Goal: Information Seeking & Learning: Understand process/instructions

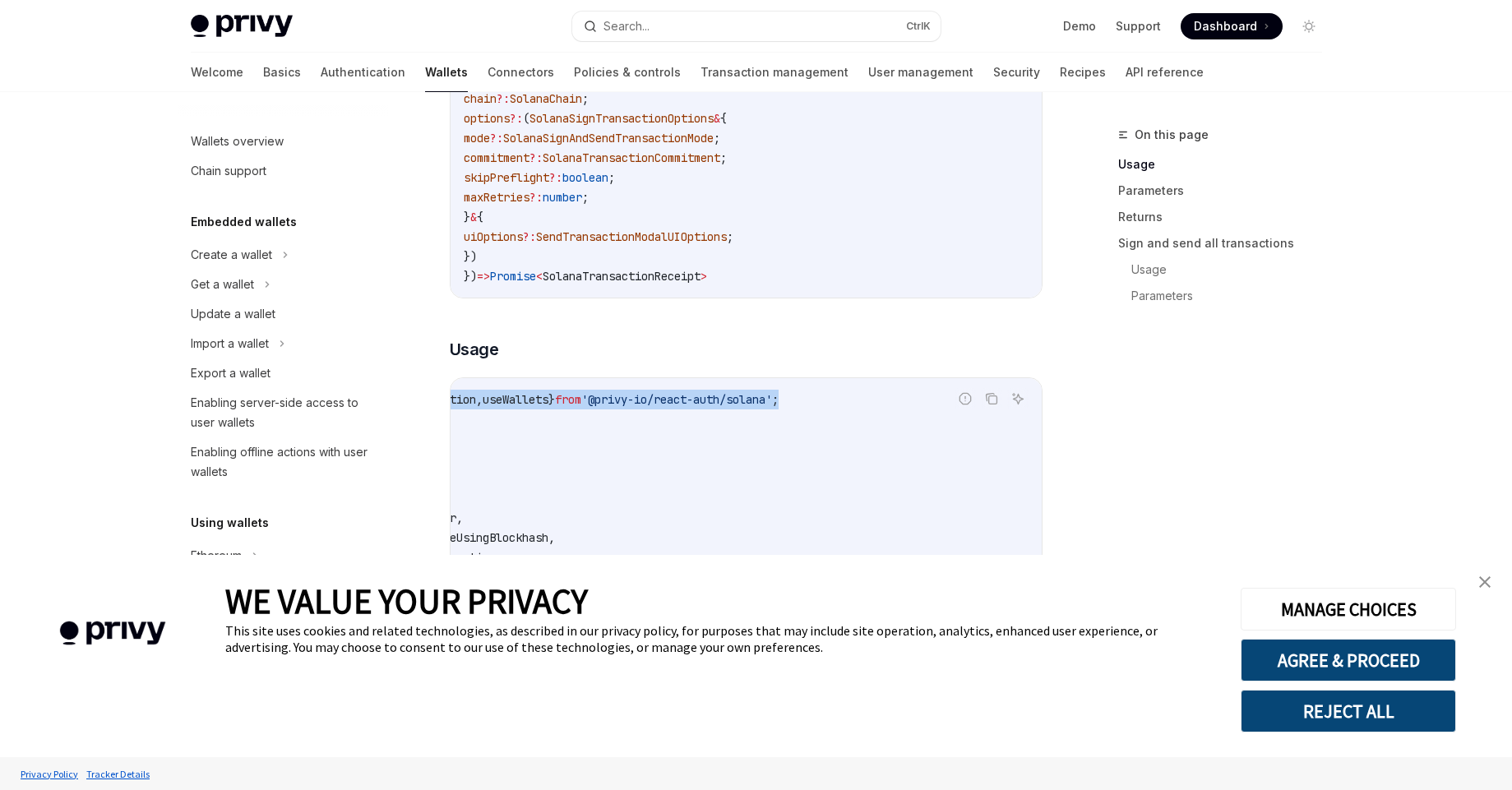
scroll to position [0, 325]
drag, startPoint x: 466, startPoint y: 266, endPoint x: 639, endPoint y: 418, distance: 230.3
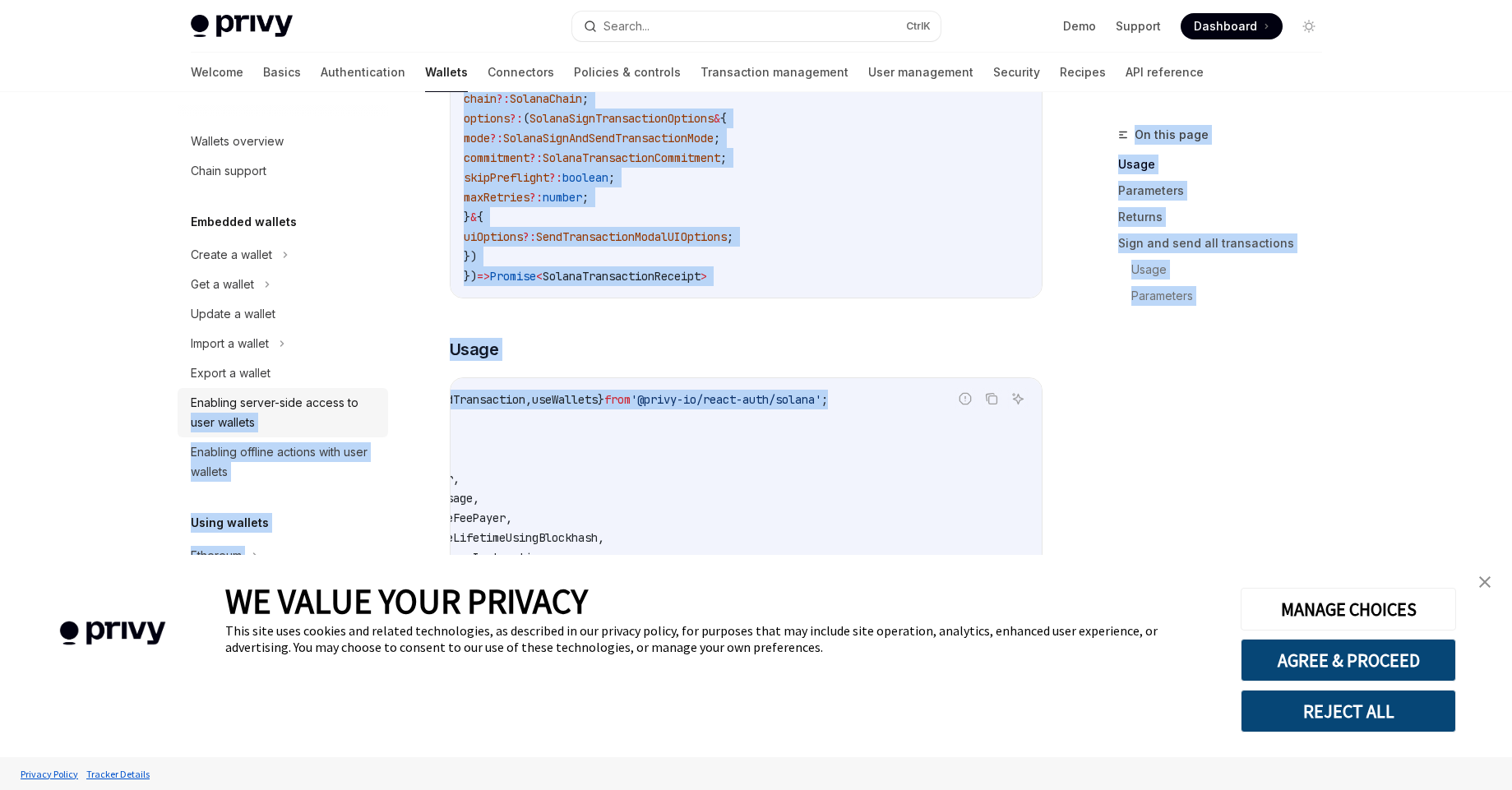
scroll to position [0, 0]
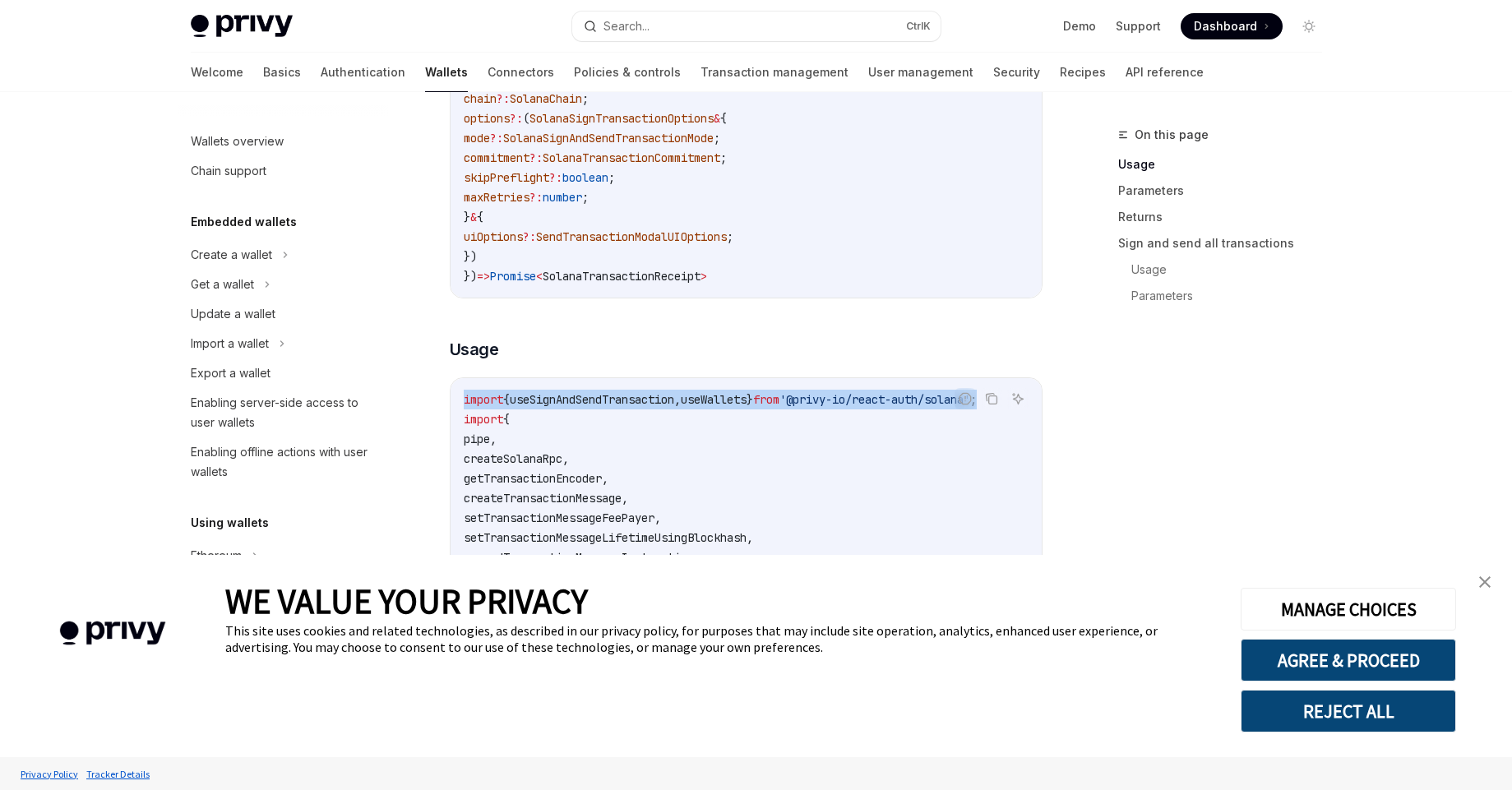
drag, startPoint x: 718, startPoint y: 412, endPoint x: 462, endPoint y: 412, distance: 256.0
copy span "import { useSignAndSendTransaction , useWallets } from '@privy-io/react-auth/so…"
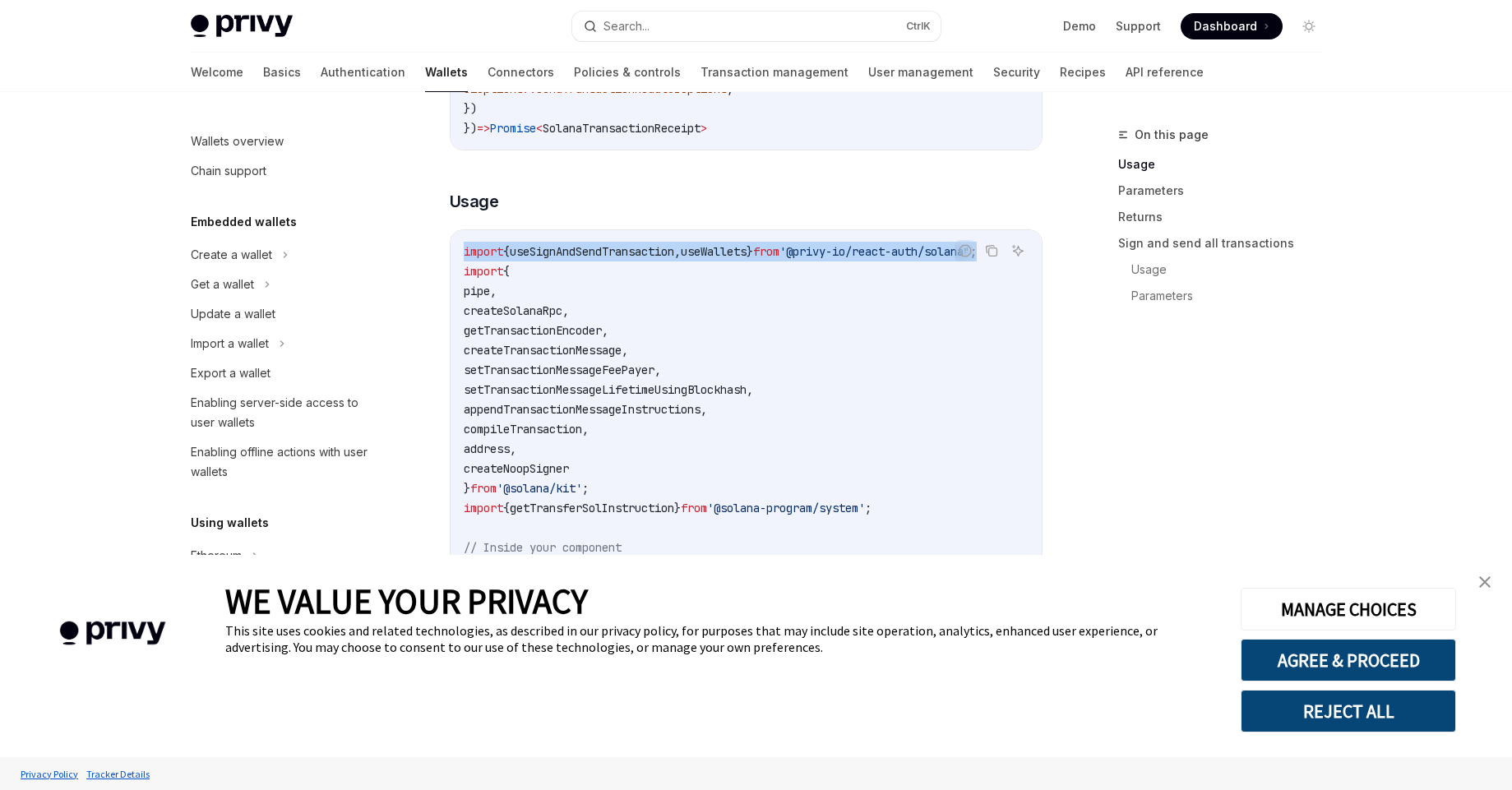
scroll to position [740, 0]
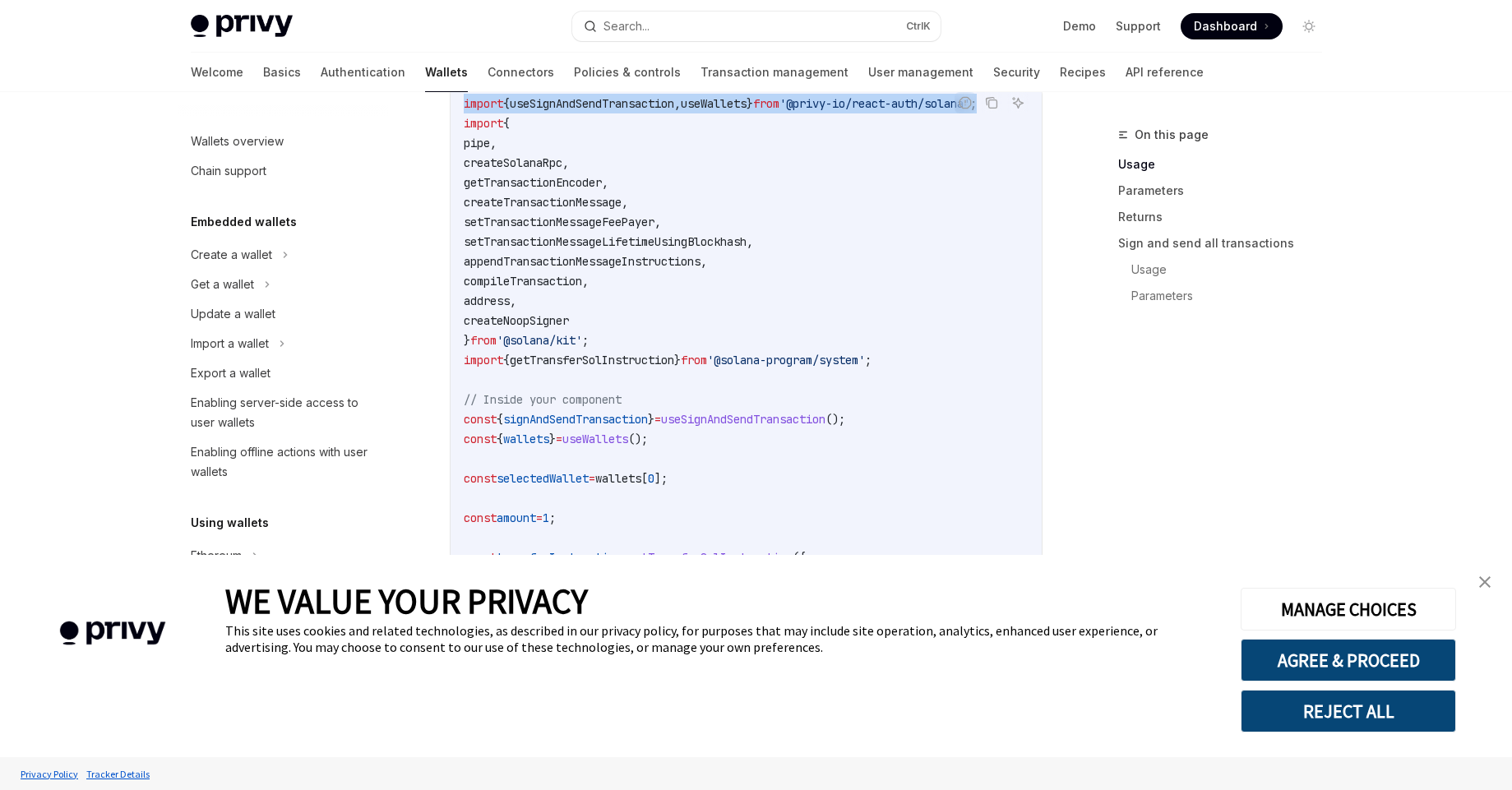
click at [468, 123] on code "import { useSignAndSendTransaction , useWallets } from '@privy-io/react-auth/so…" at bounding box center [852, 587] width 777 height 987
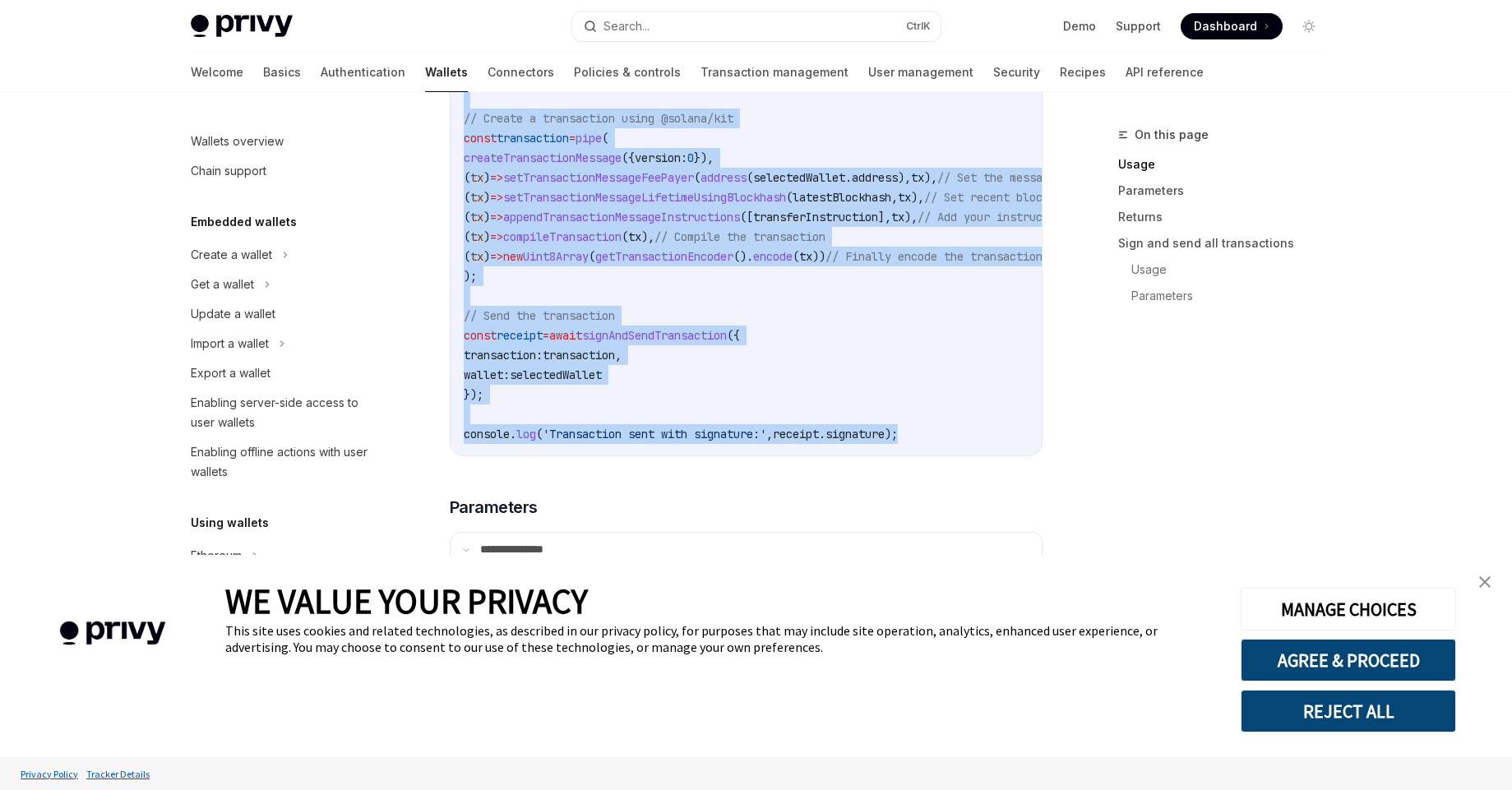
scroll to position [1481, 0]
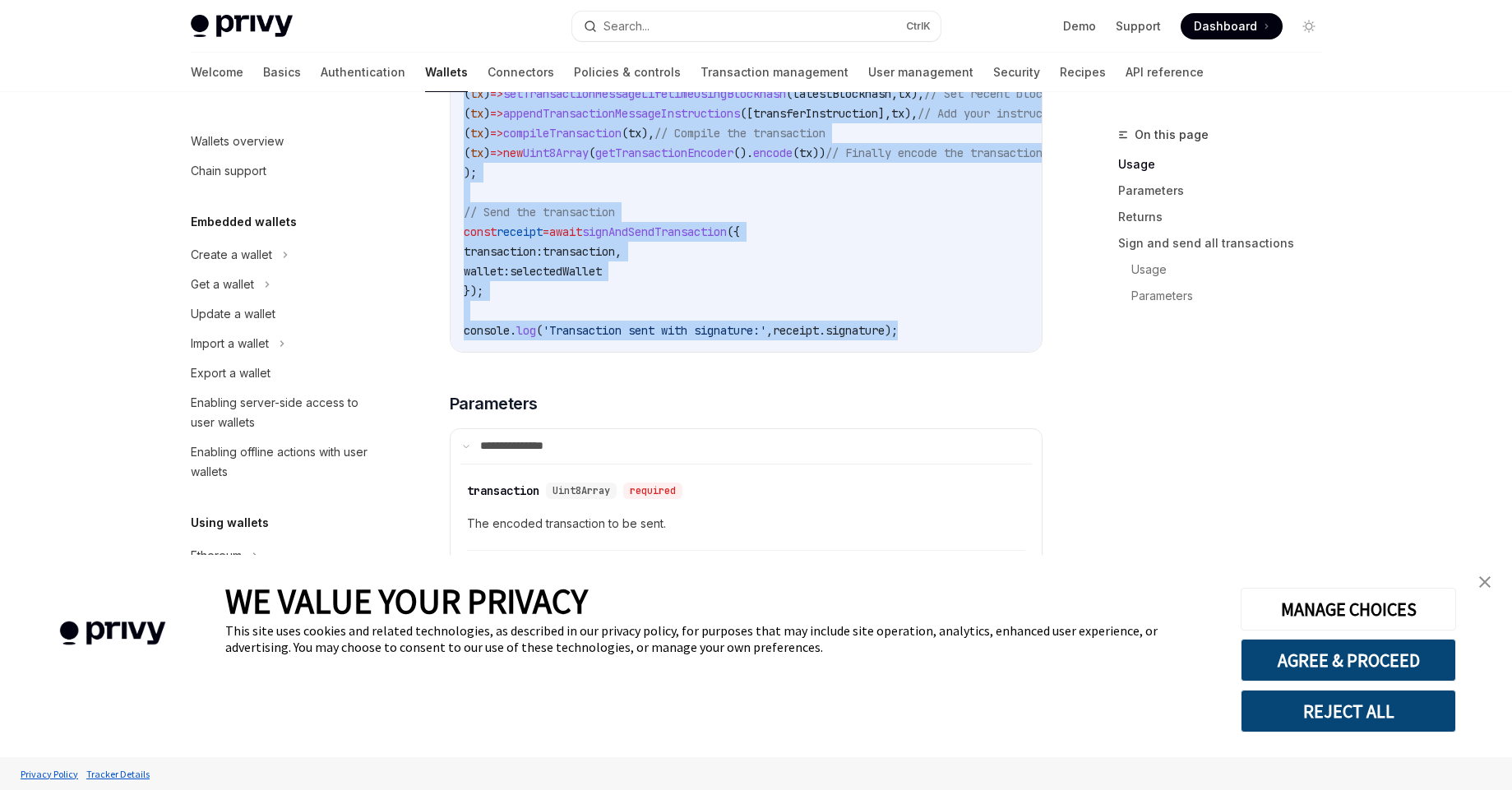
drag, startPoint x: 464, startPoint y: 114, endPoint x: 835, endPoint y: 322, distance: 425.3
copy code "import { useSignAndSendTransaction , useWallets } from '@privy-io/react-auth/so…"
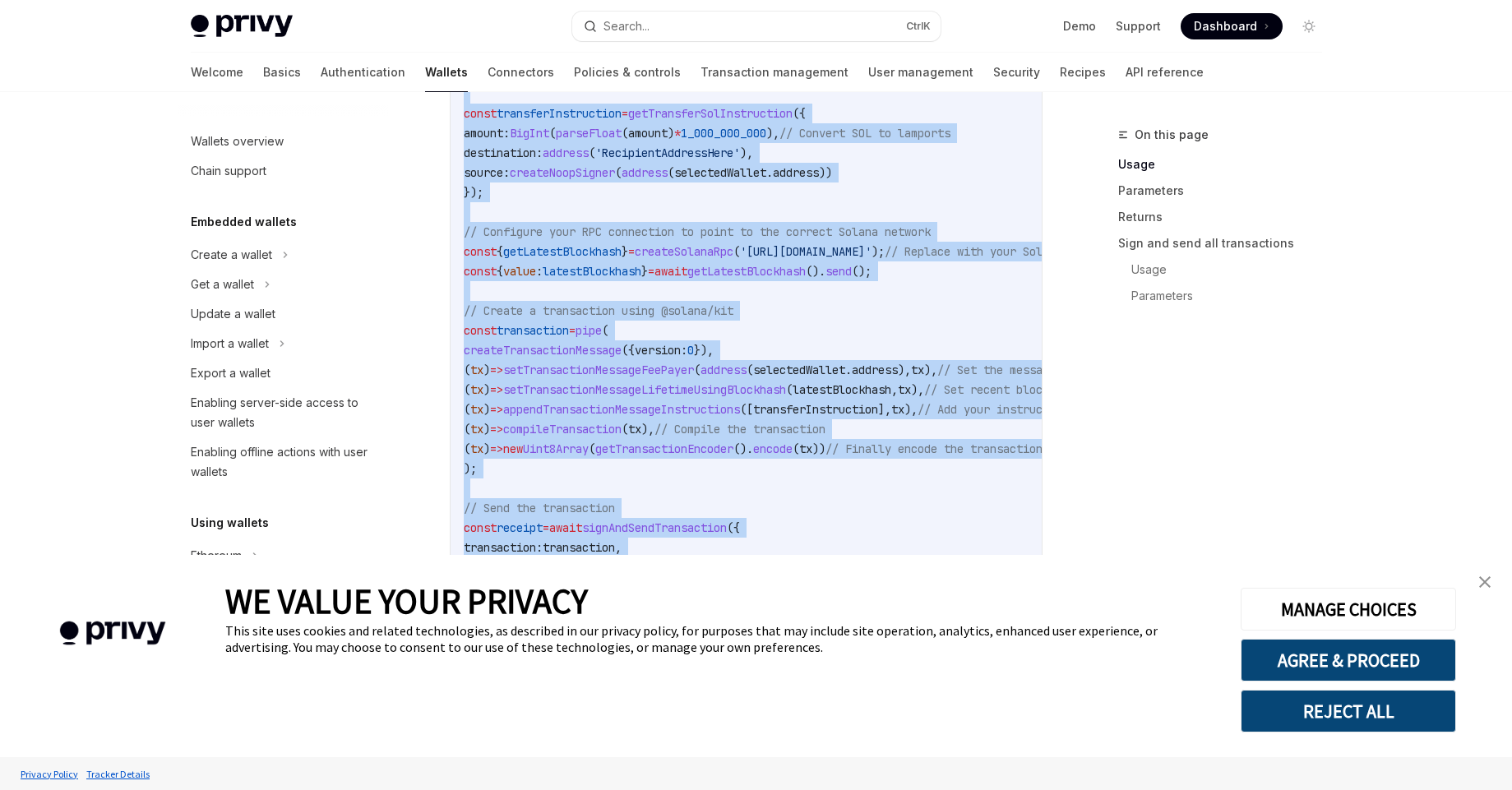
click at [587, 482] on code "import { useSignAndSendTransaction , useWallets } from '@privy-io/react-auth/so…" at bounding box center [852, 143] width 777 height 987
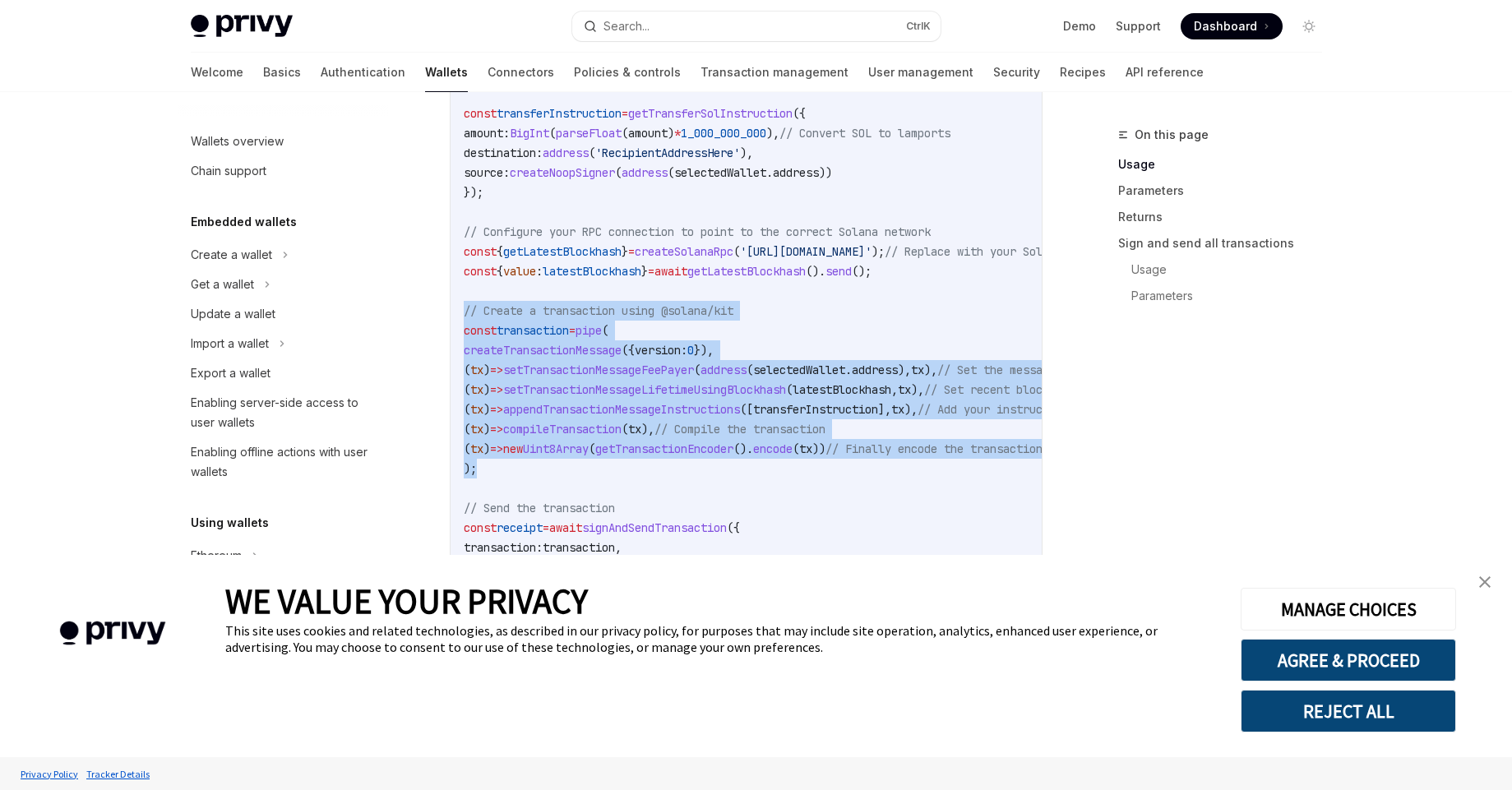
drag, startPoint x: 464, startPoint y: 320, endPoint x: 554, endPoint y: 477, distance: 181.0
click at [554, 477] on code "import { useSignAndSendTransaction , useWallets } from '@privy-io/react-auth/so…" at bounding box center [852, 143] width 777 height 987
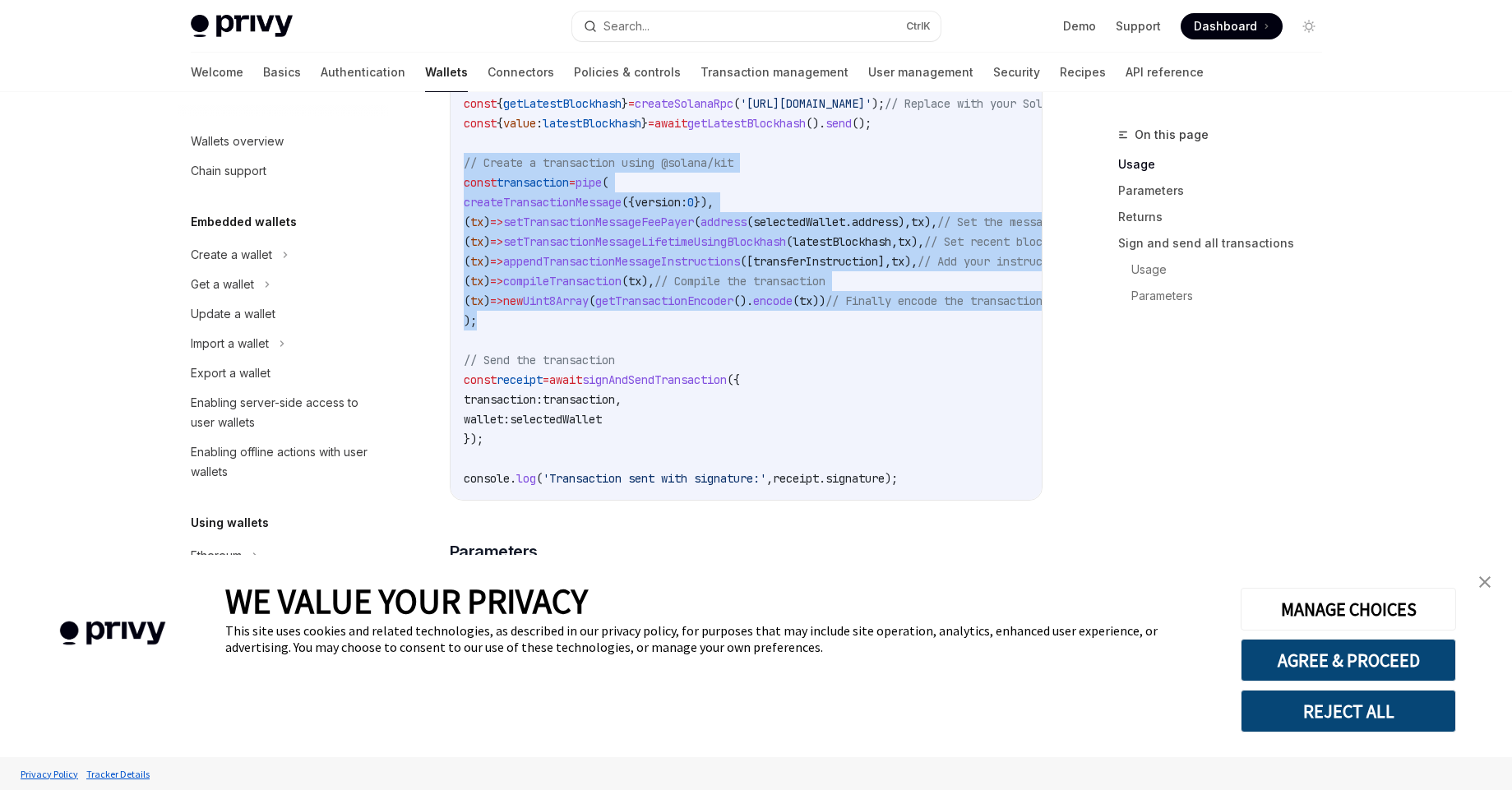
scroll to position [1481, 0]
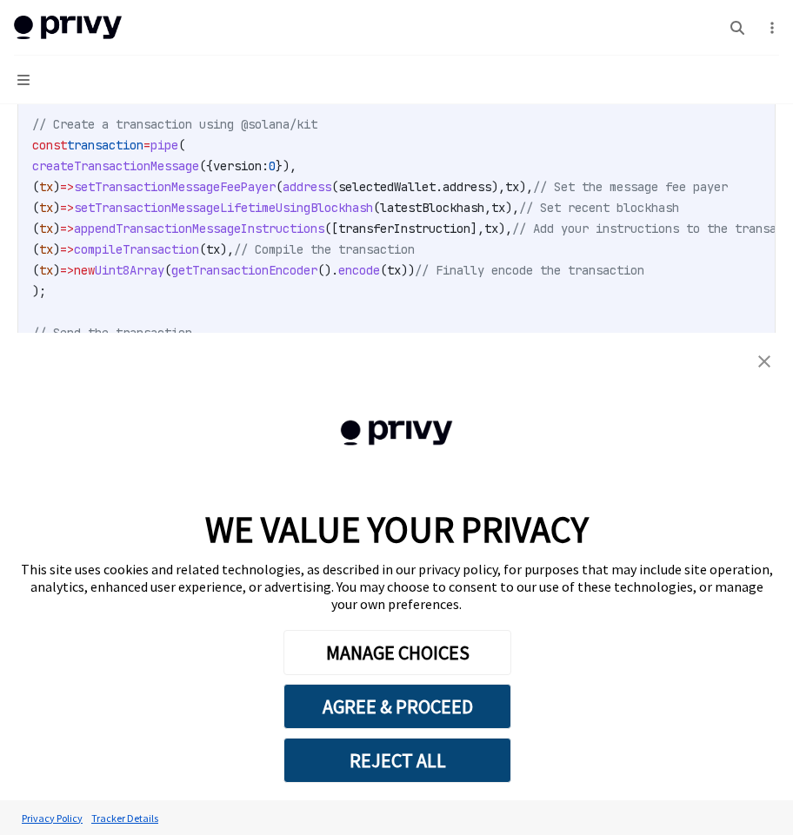
scroll to position [1408, 0]
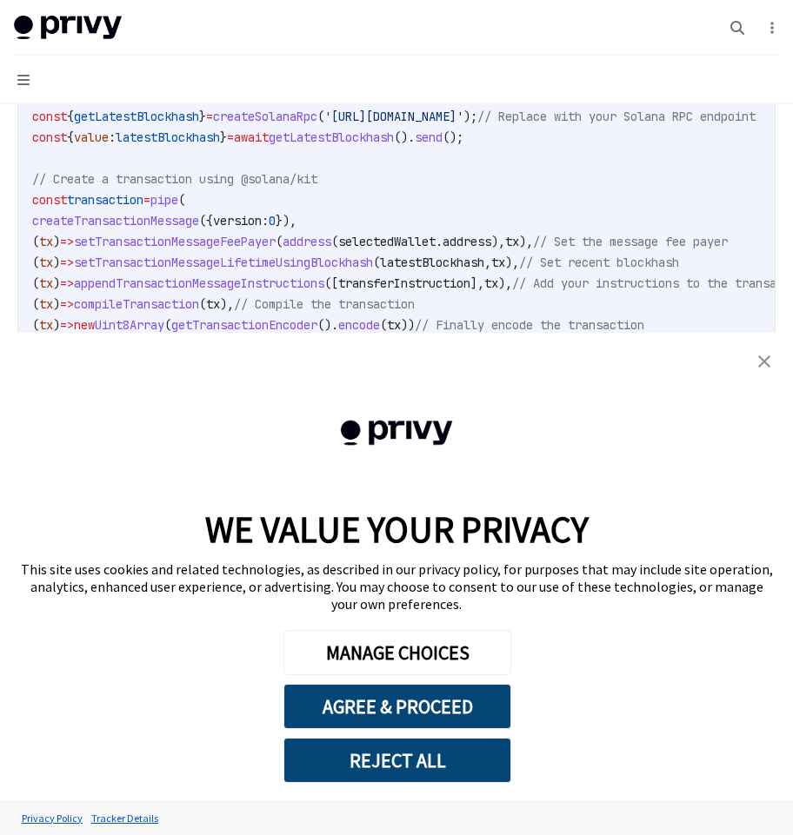
click at [452, 286] on span "transferInstruction" at bounding box center [404, 284] width 132 height 16
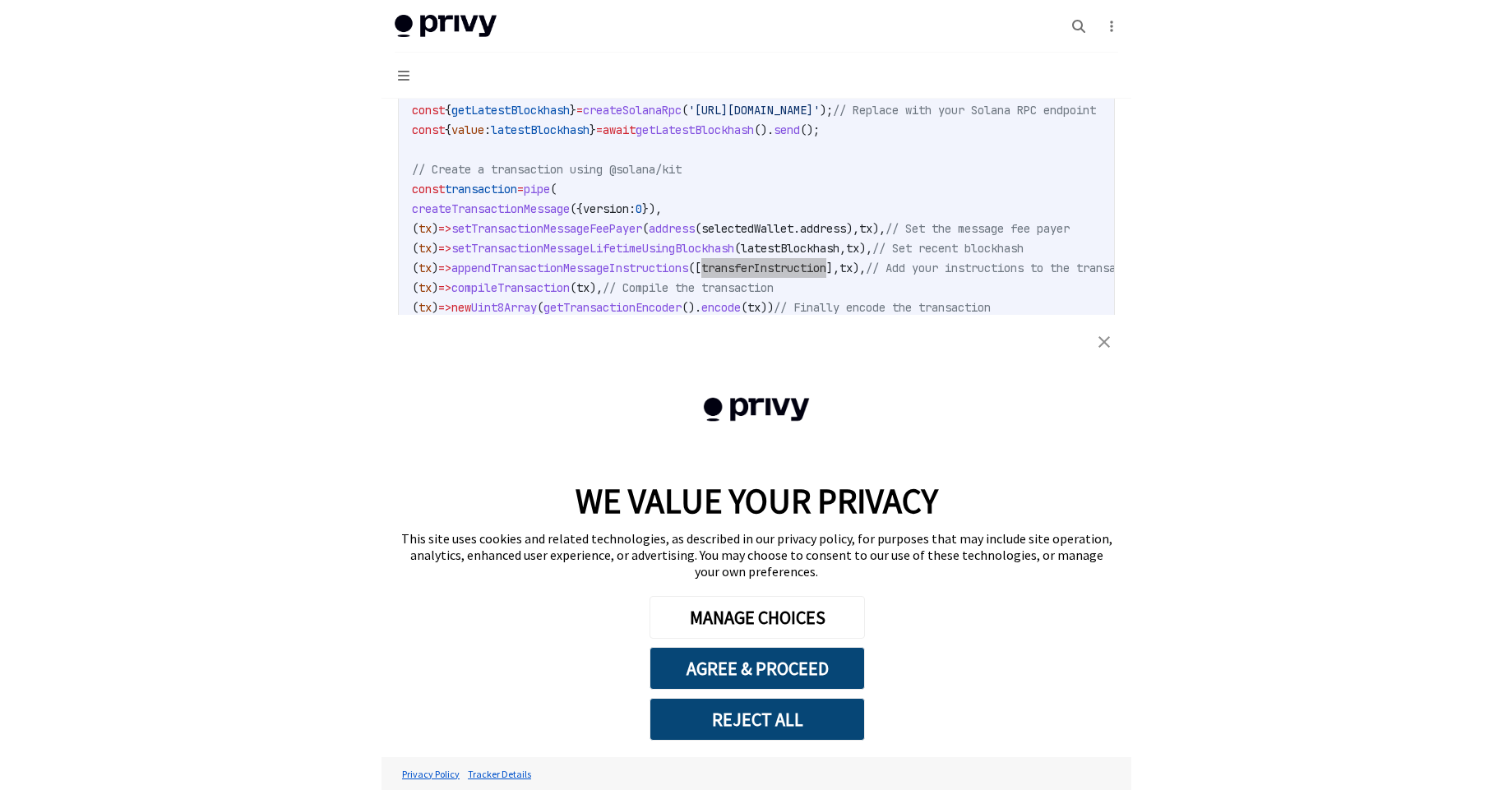
scroll to position [1481, 0]
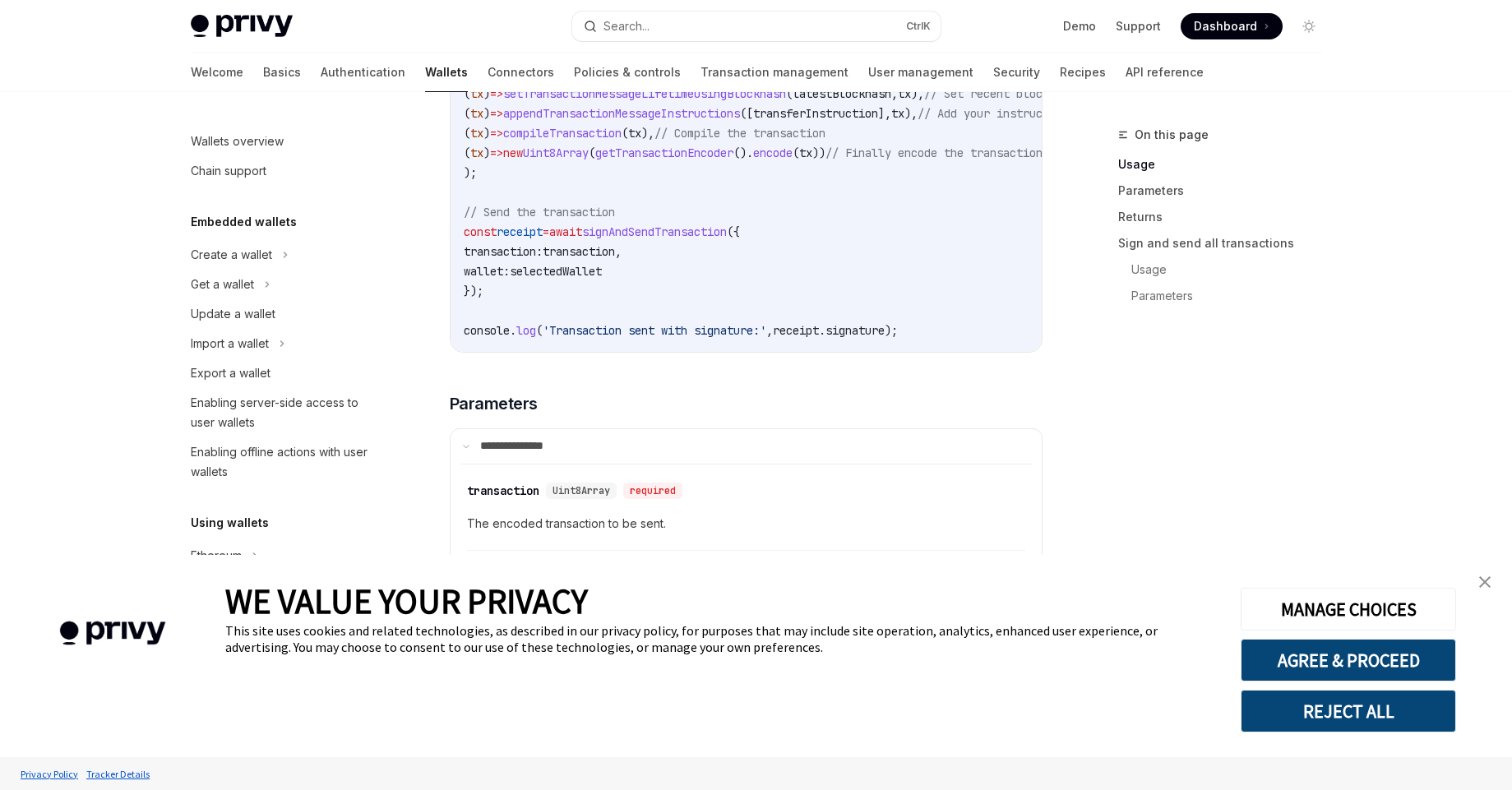
type textarea "*"
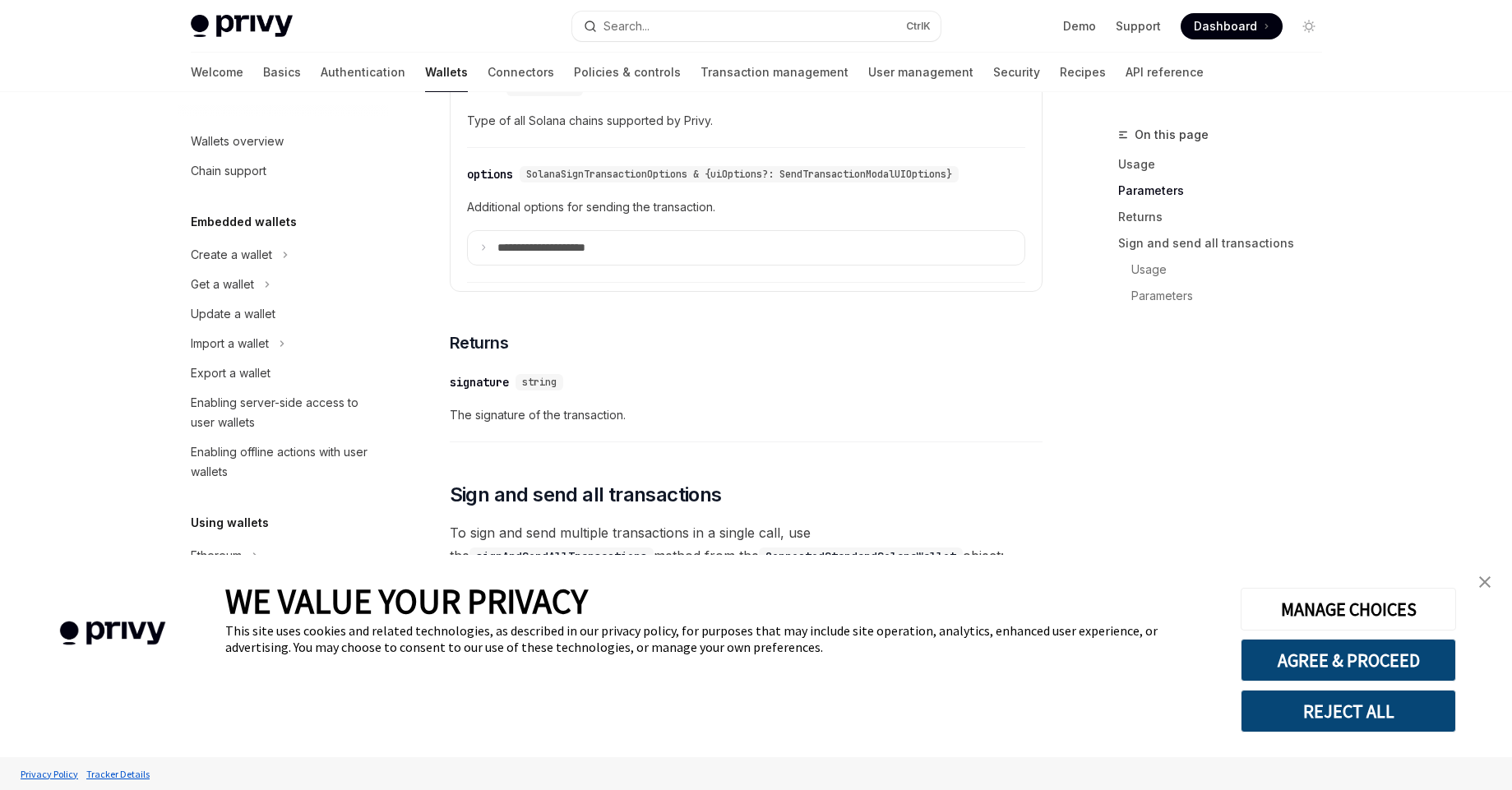
scroll to position [2072, 0]
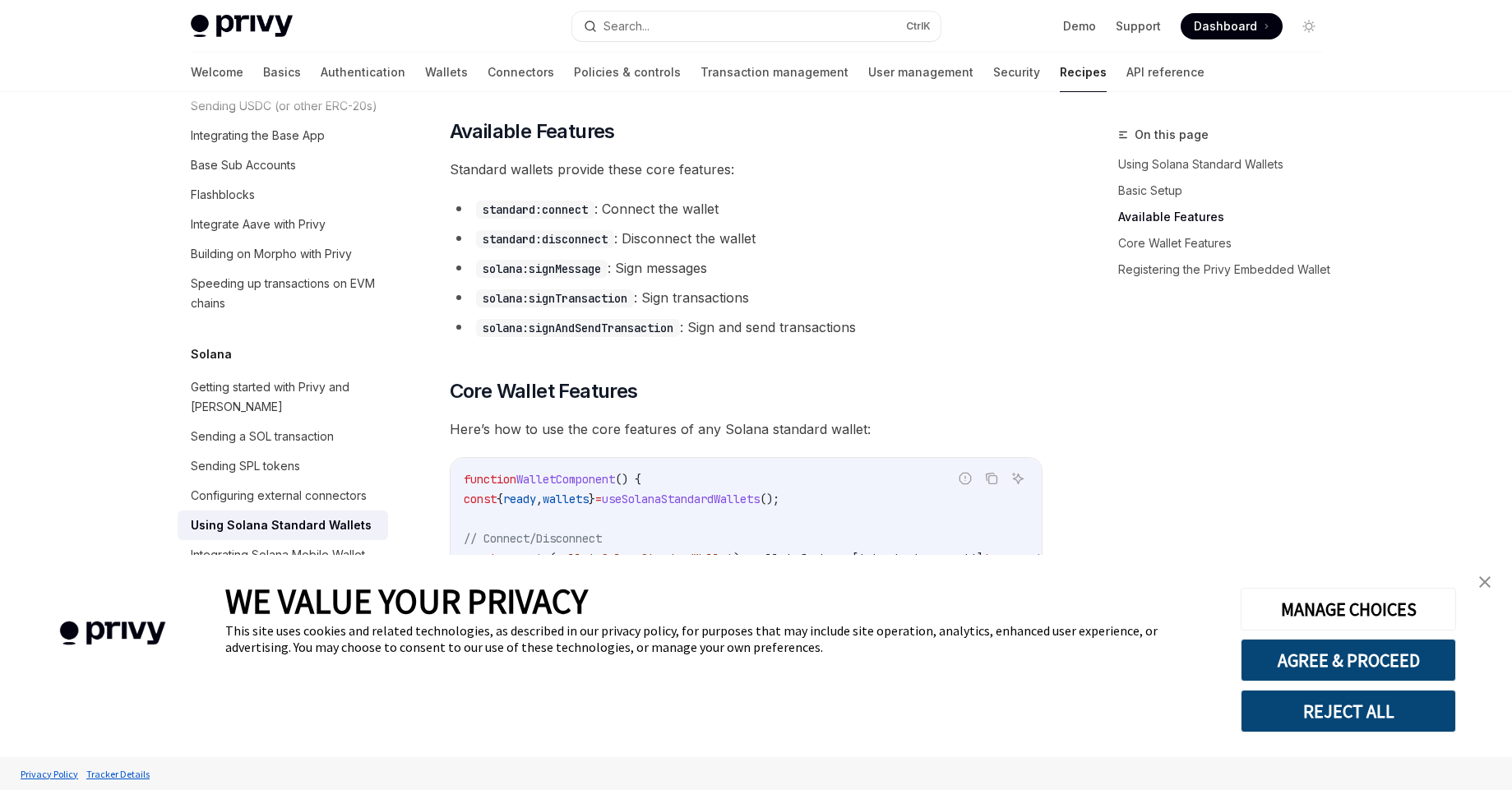
scroll to position [444, 0]
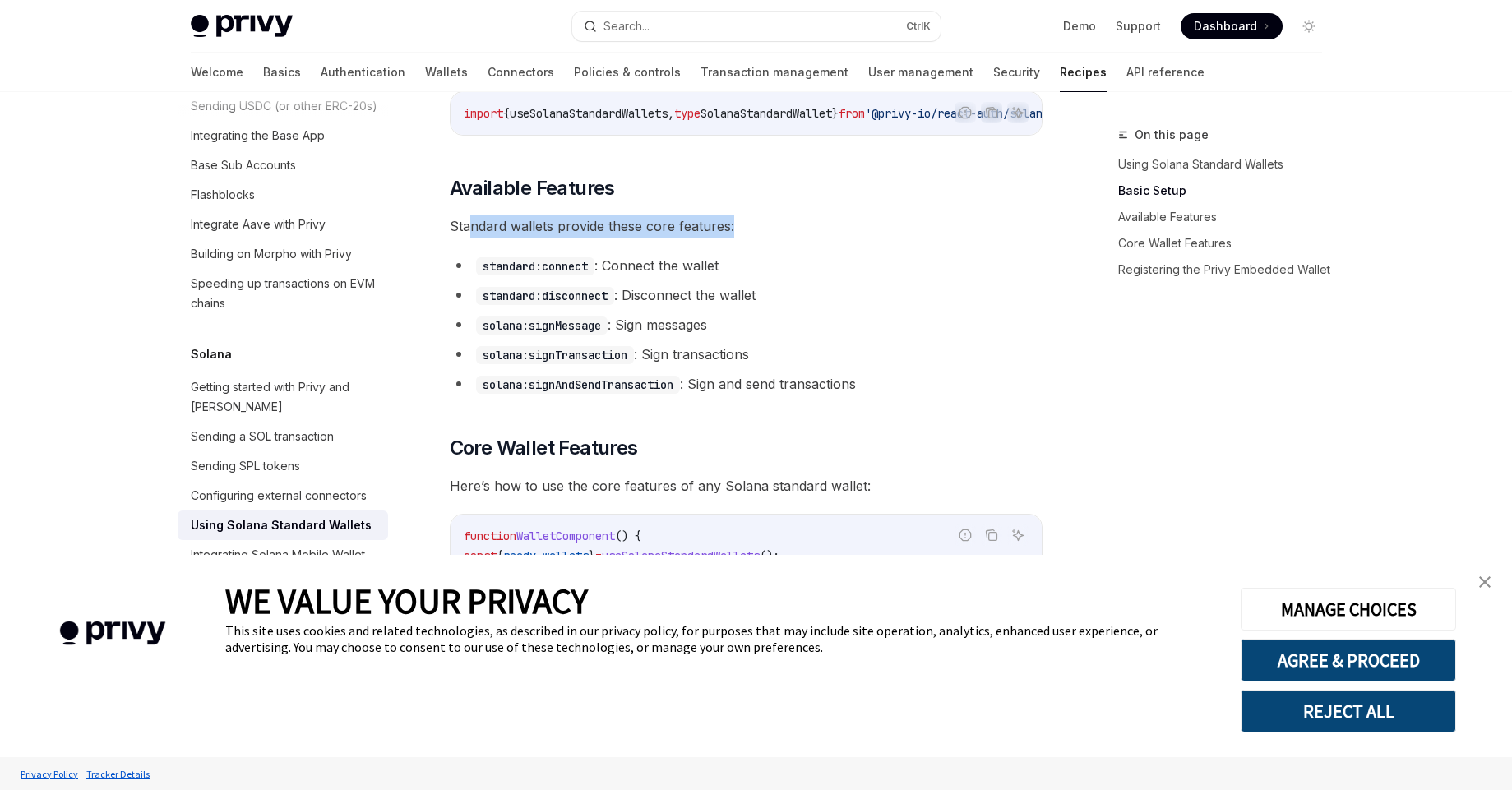
drag, startPoint x: 467, startPoint y: 229, endPoint x: 751, endPoint y: 255, distance: 285.2
drag, startPoint x: 727, startPoint y: 132, endPoint x: 815, endPoint y: 131, distance: 88.0
click at [825, 129] on div "import { useSolanaStandardWallets , type SolanaStandardWallet } from '@privy-io…" at bounding box center [746, 113] width 591 height 43
click at [815, 132] on div "import { useSolanaStandardWallets , type SolanaStandardWallet } from '@privy-io…" at bounding box center [746, 113] width 591 height 43
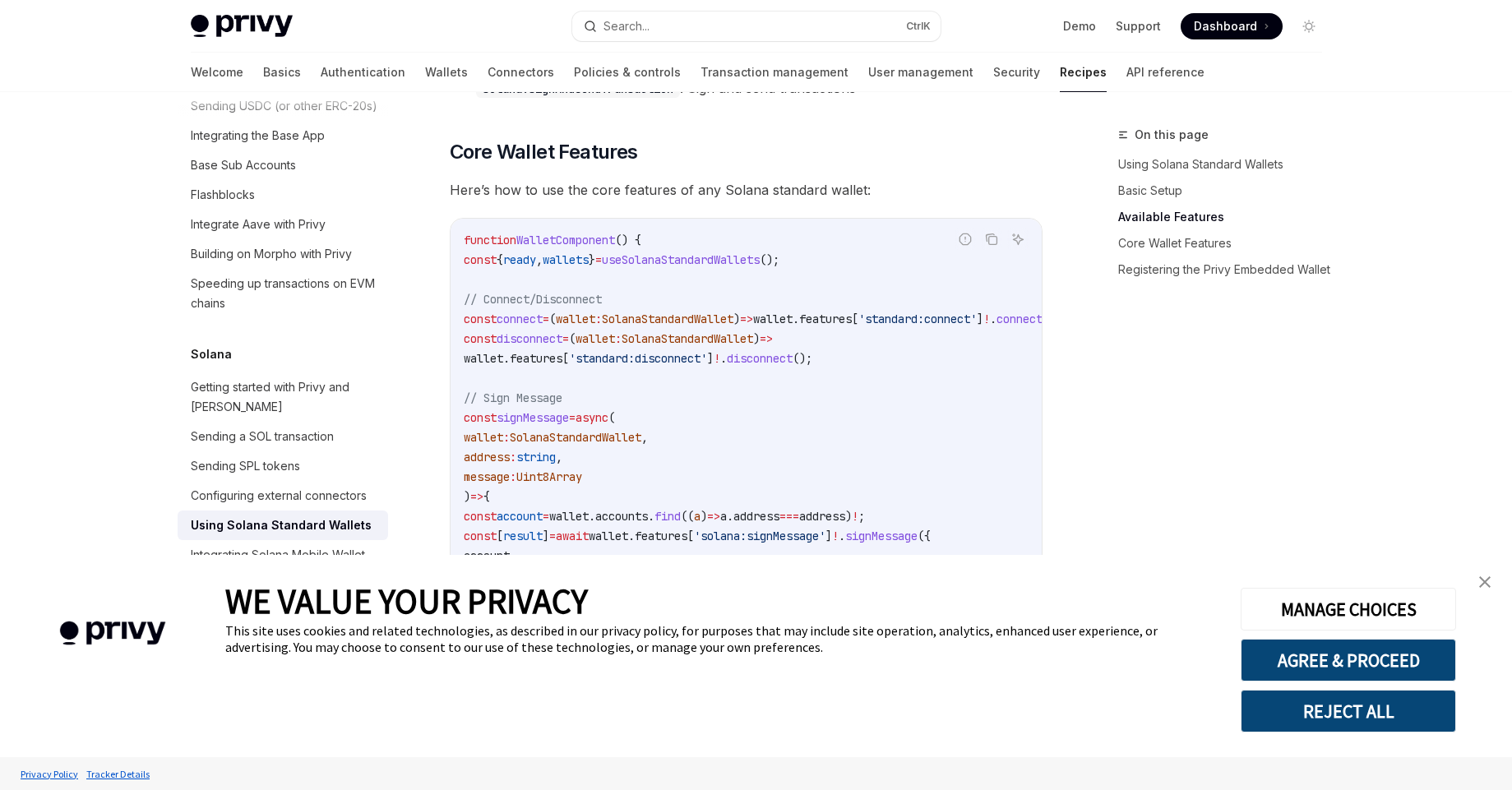
scroll to position [592, 0]
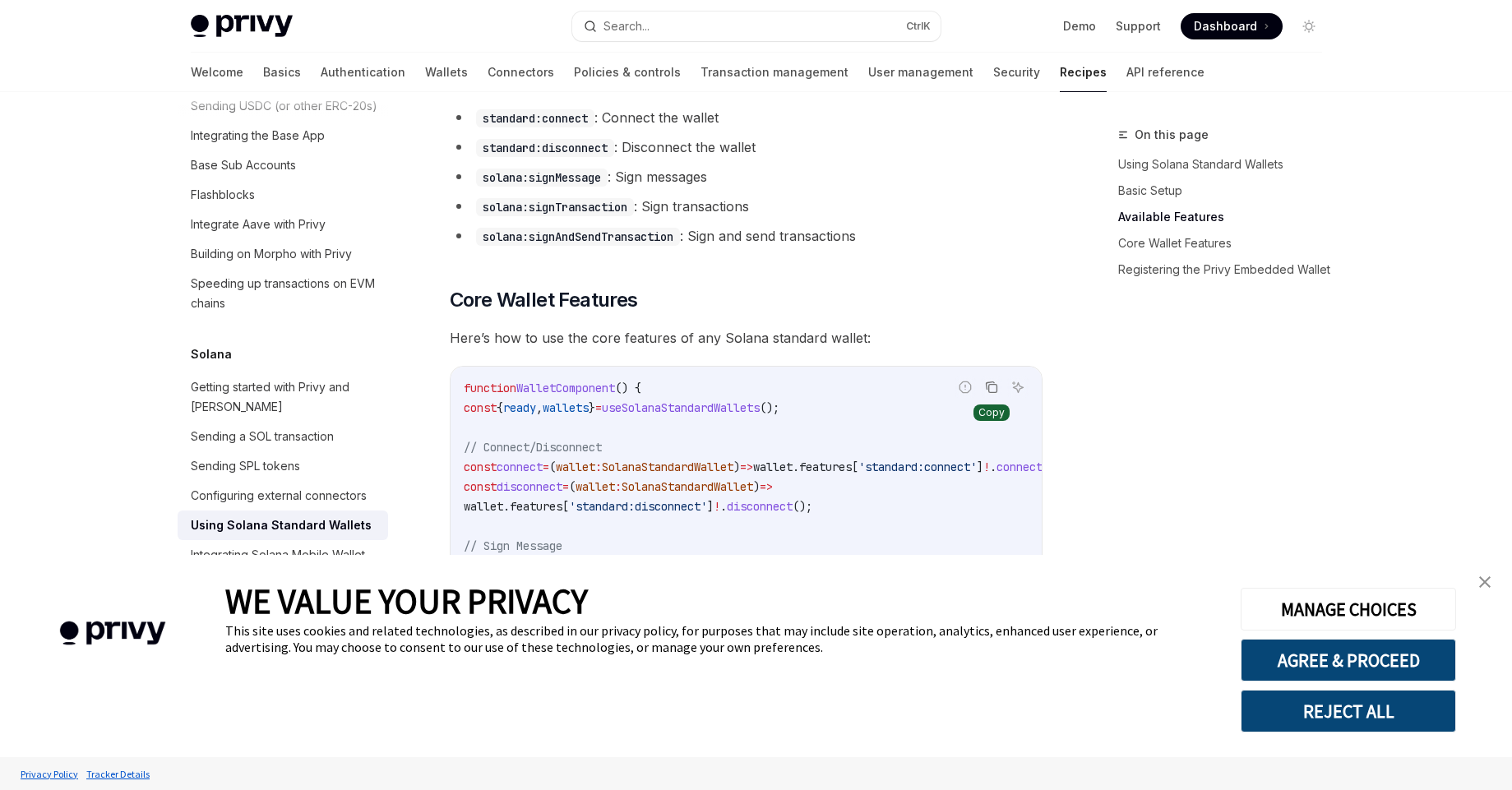
click at [991, 393] on icon "Copy the contents from the code block" at bounding box center [992, 387] width 13 height 13
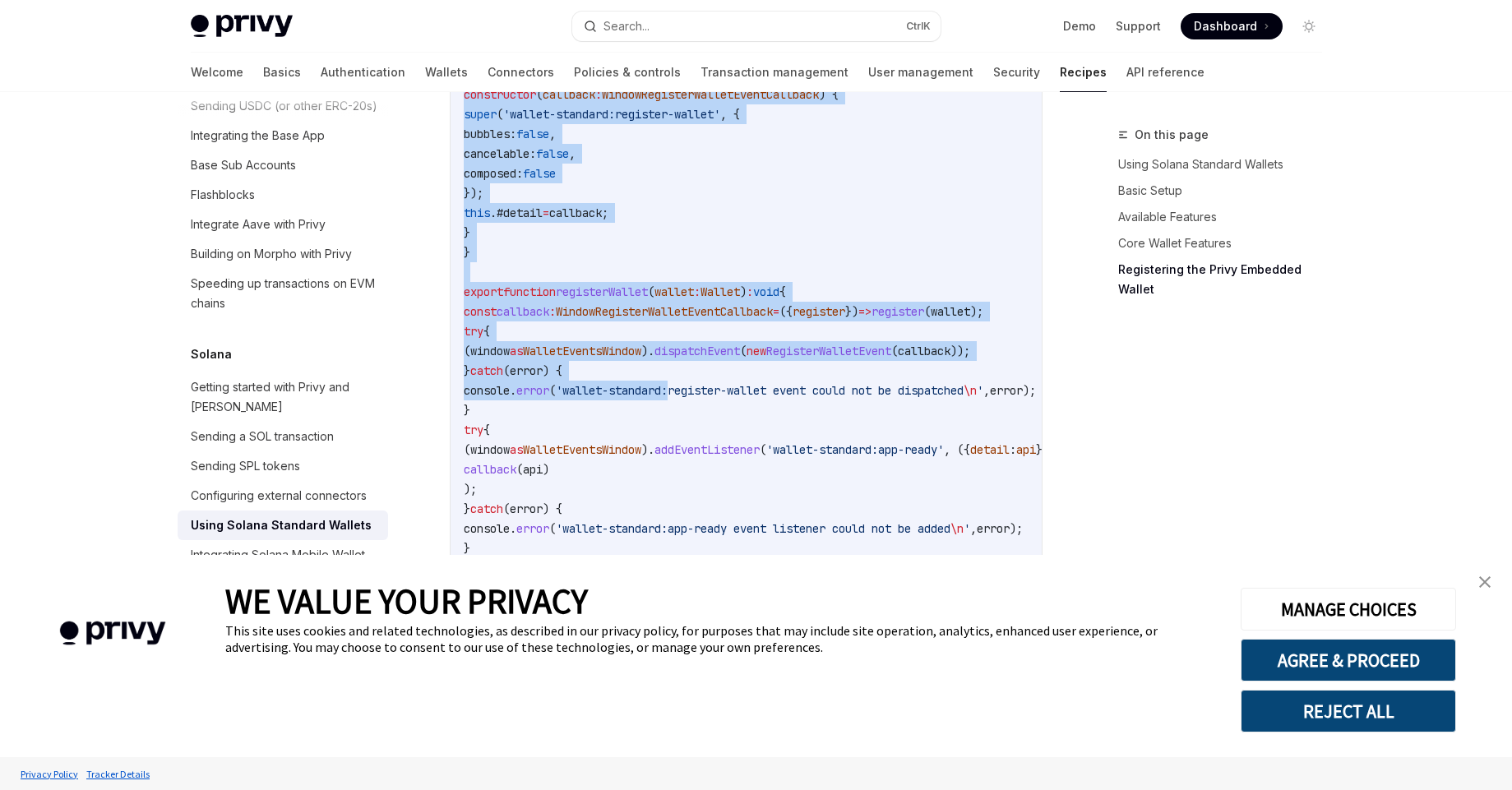
scroll to position [2836, 0]
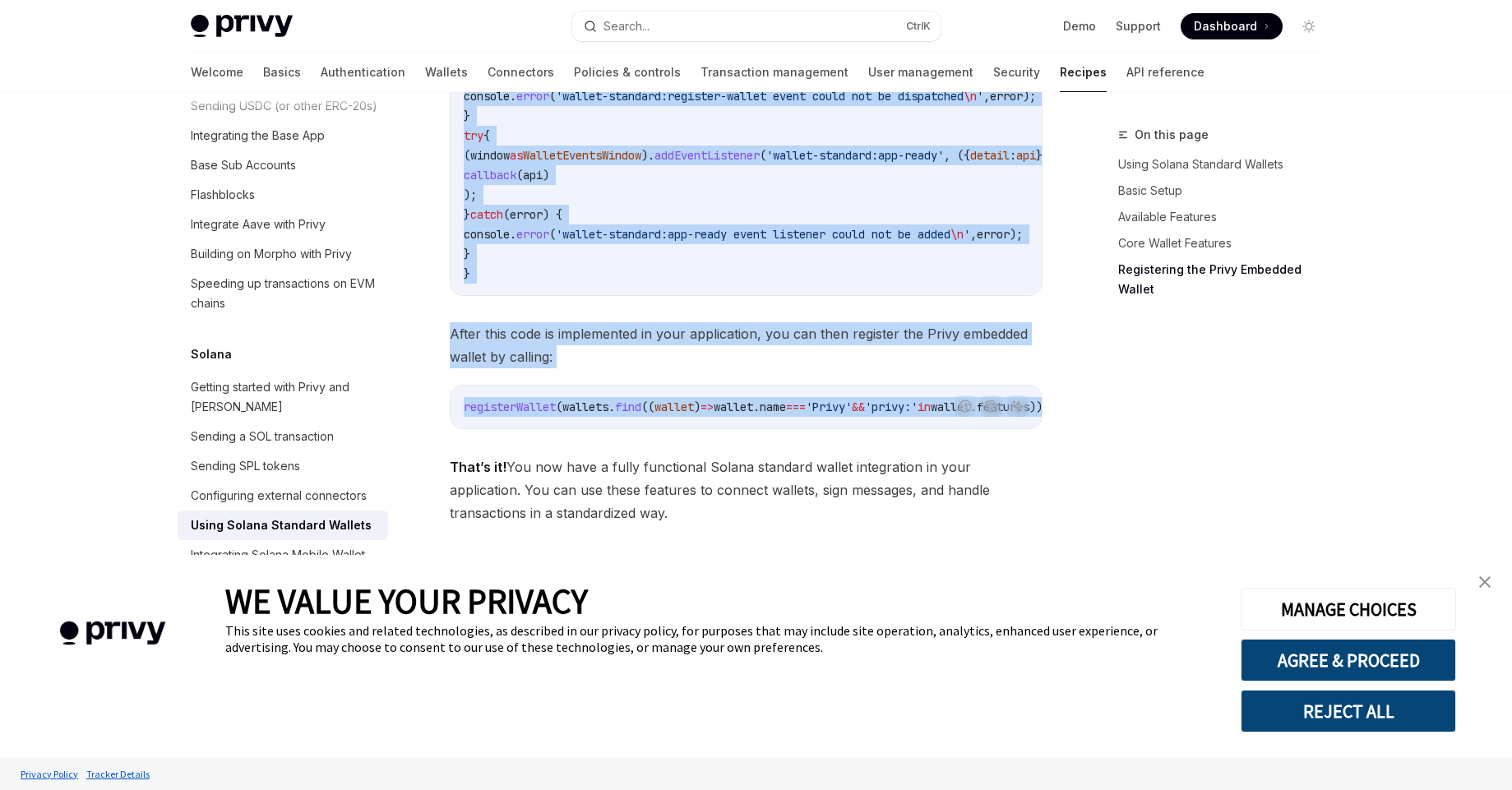
drag, startPoint x: 455, startPoint y: 113, endPoint x: 1082, endPoint y: 411, distance: 694.2
copy div "Registering the Privy Embedded Wallet To make your Privy embedded wallet compat…"
click at [245, 516] on div "Using Solana Standard Wallets" at bounding box center [281, 525] width 181 height 20
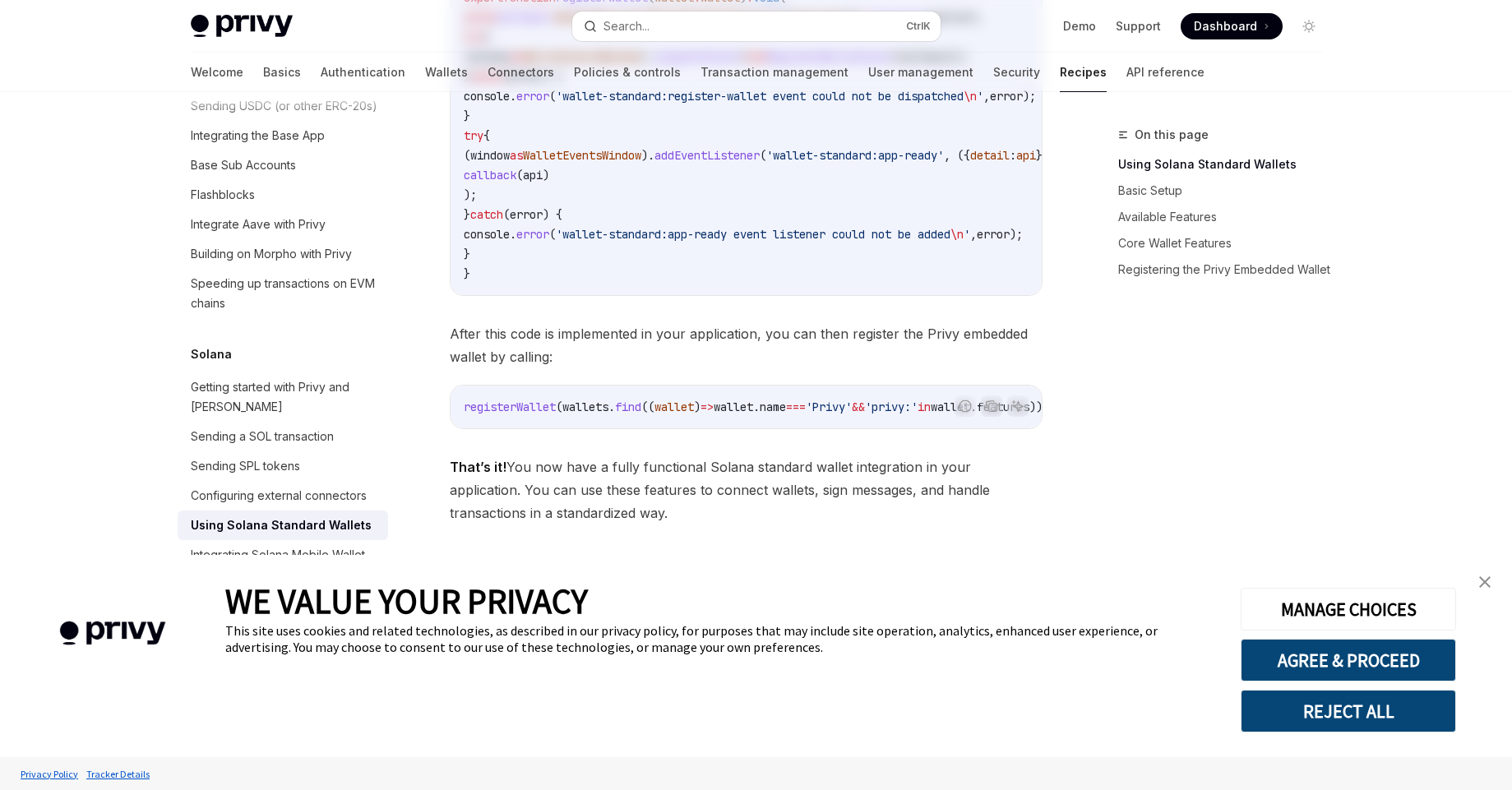
scroll to position [0, 0]
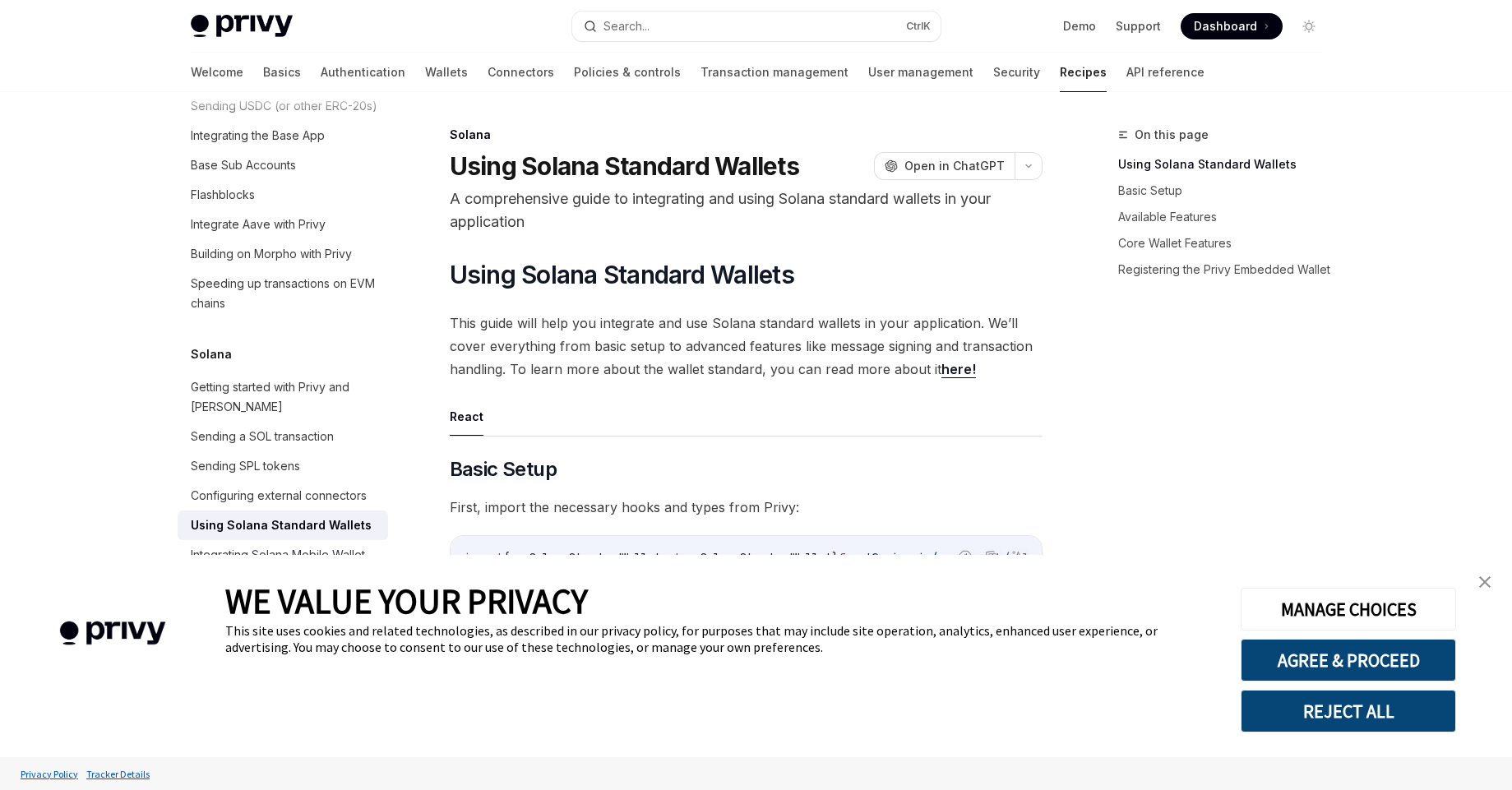
type textarea "*"
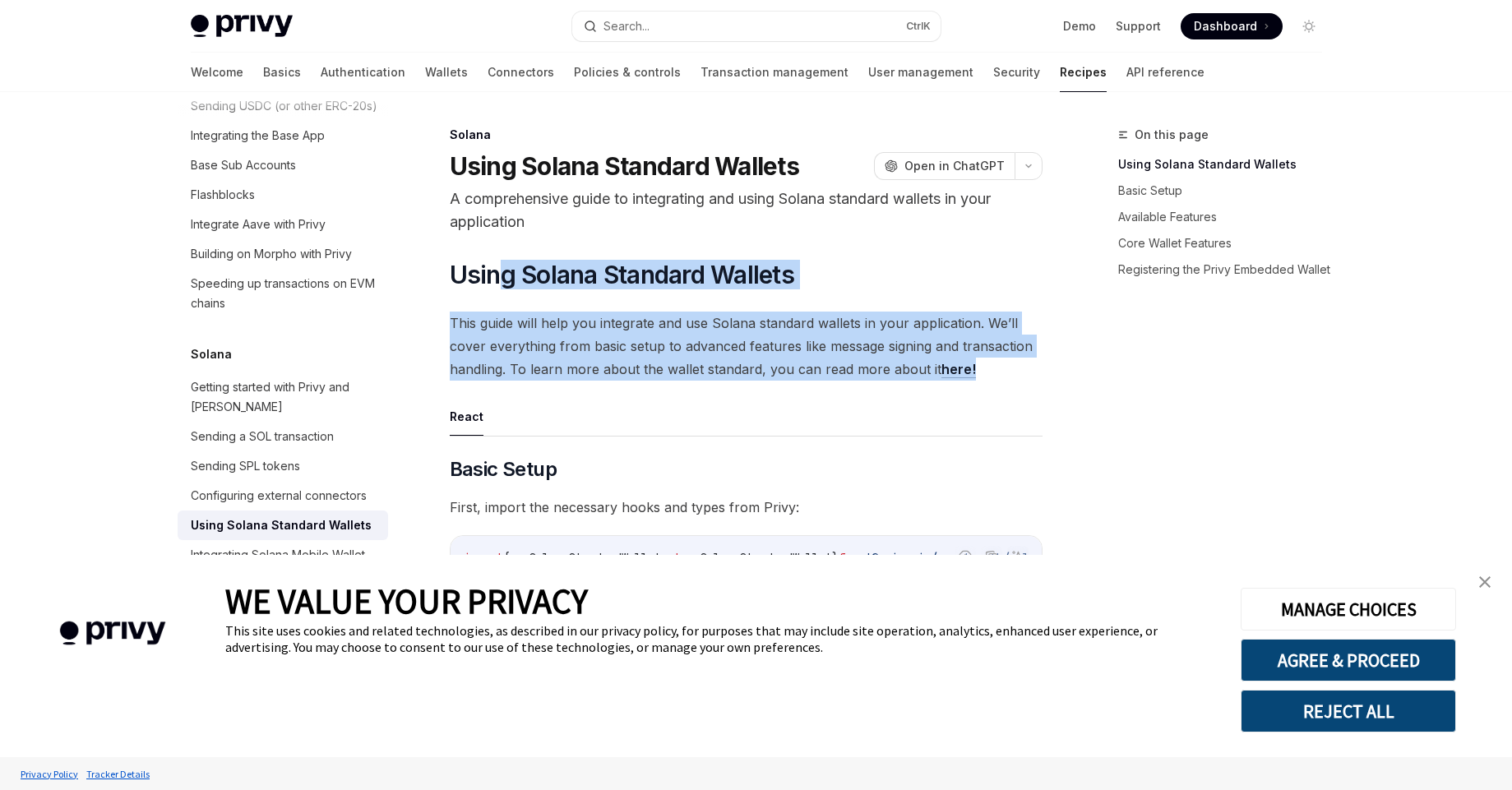
drag, startPoint x: 501, startPoint y: 272, endPoint x: 815, endPoint y: 387, distance: 334.4
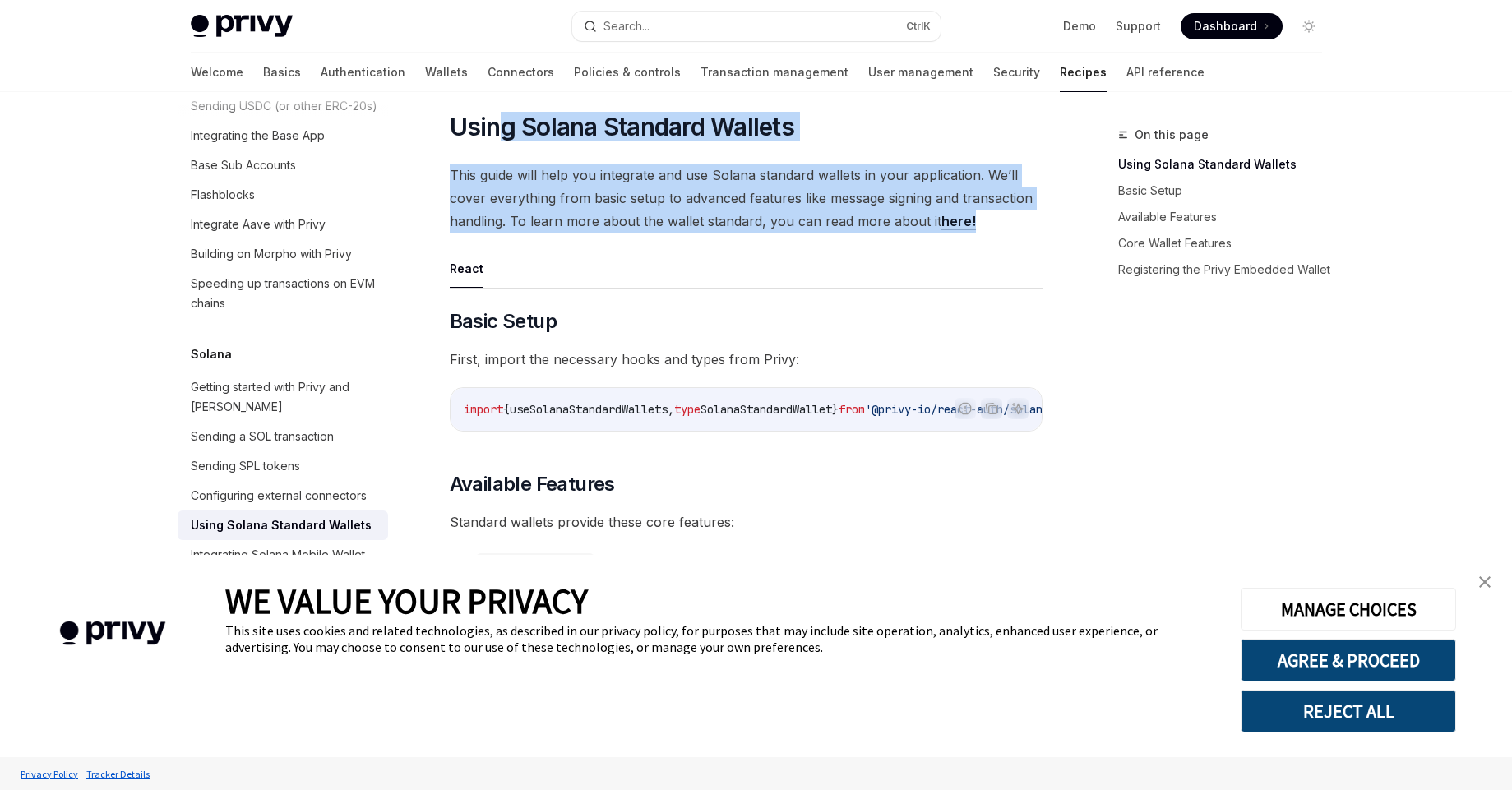
scroll to position [296, 0]
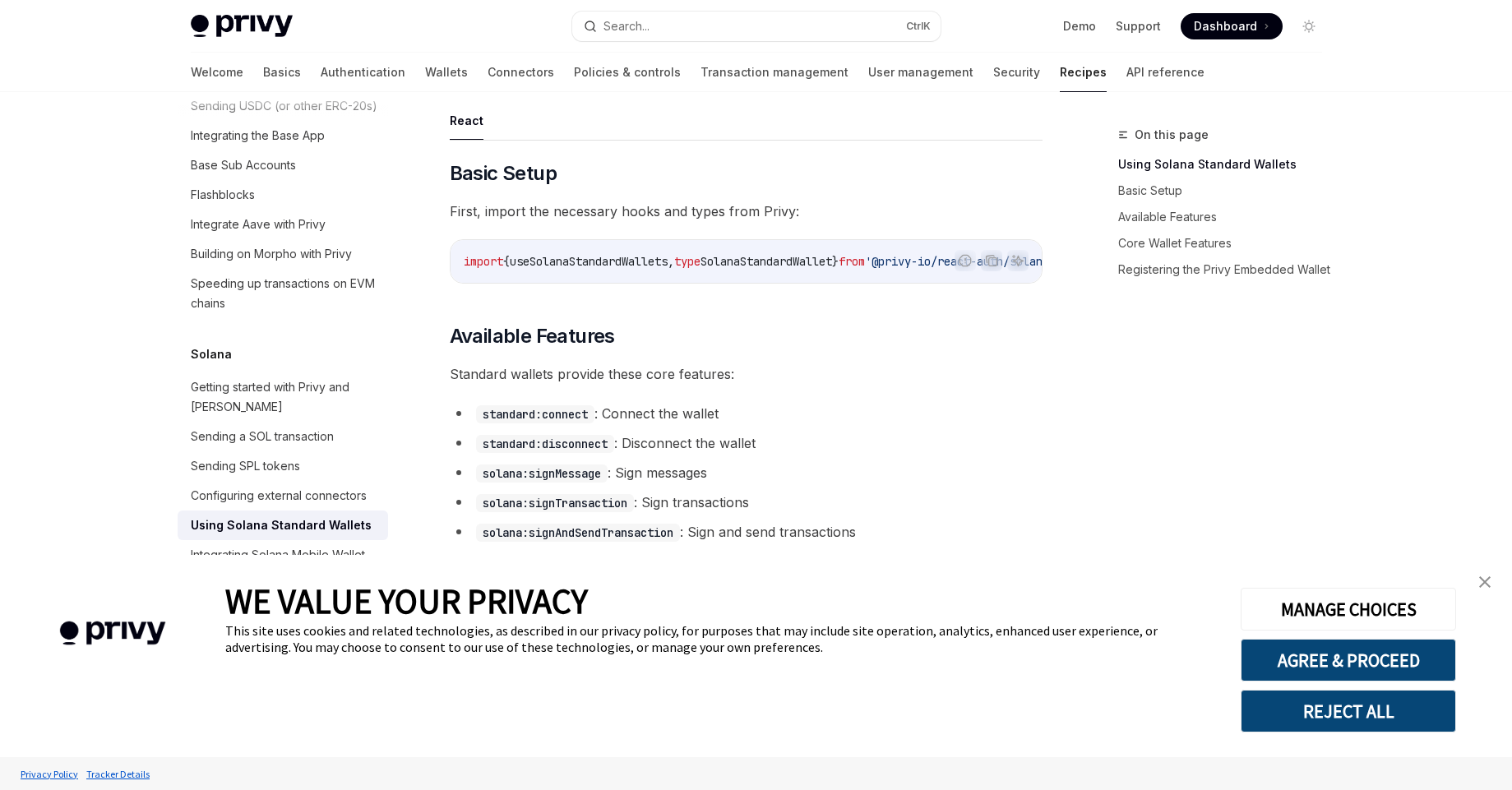
drag, startPoint x: 697, startPoint y: 276, endPoint x: 747, endPoint y: 287, distance: 51.2
click at [747, 283] on div "import { useSolanaStandardWallets , type SolanaStandardWallet } from '@privy-io…" at bounding box center [746, 261] width 591 height 43
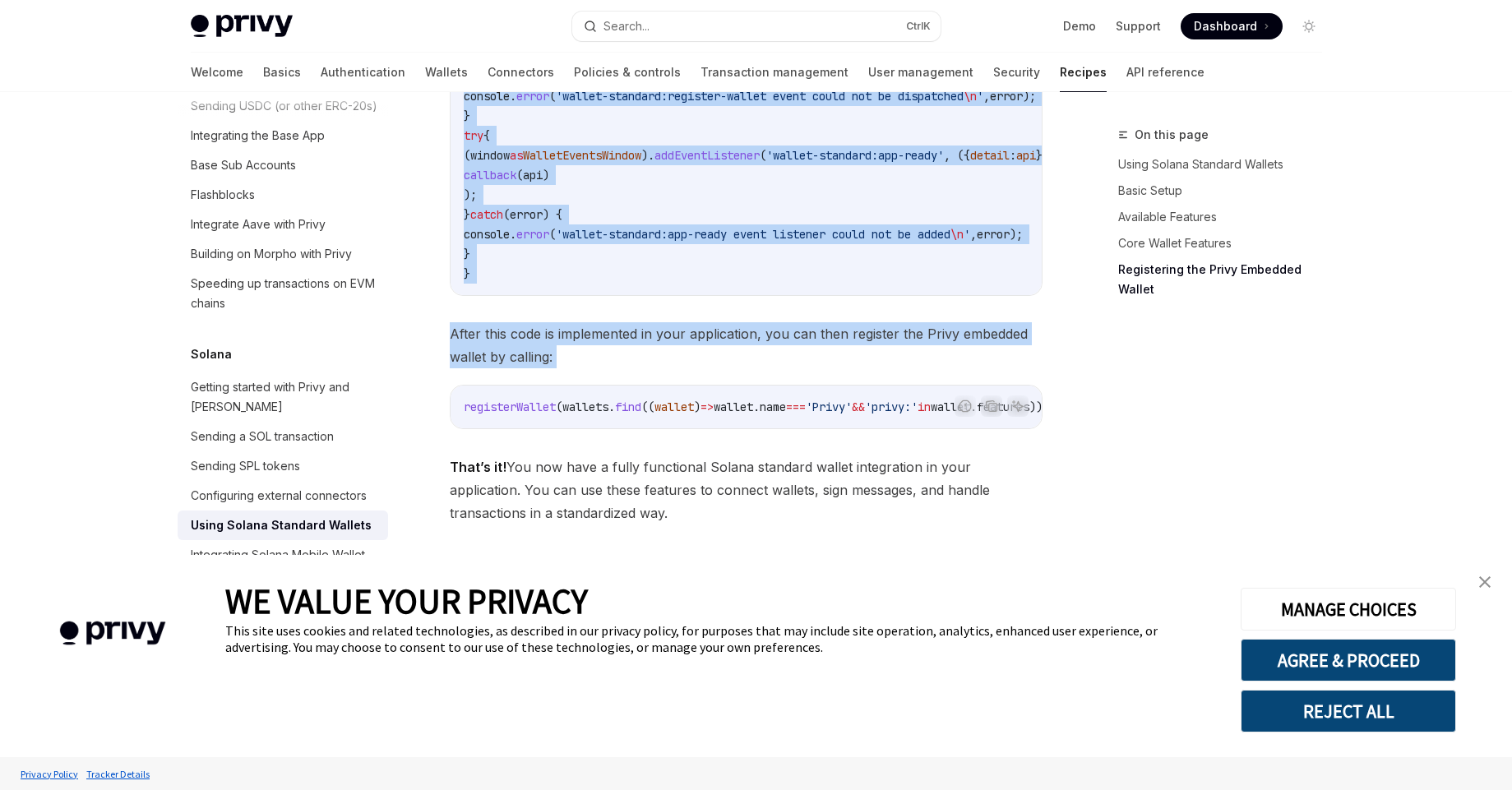
scroll to position [2836, 0]
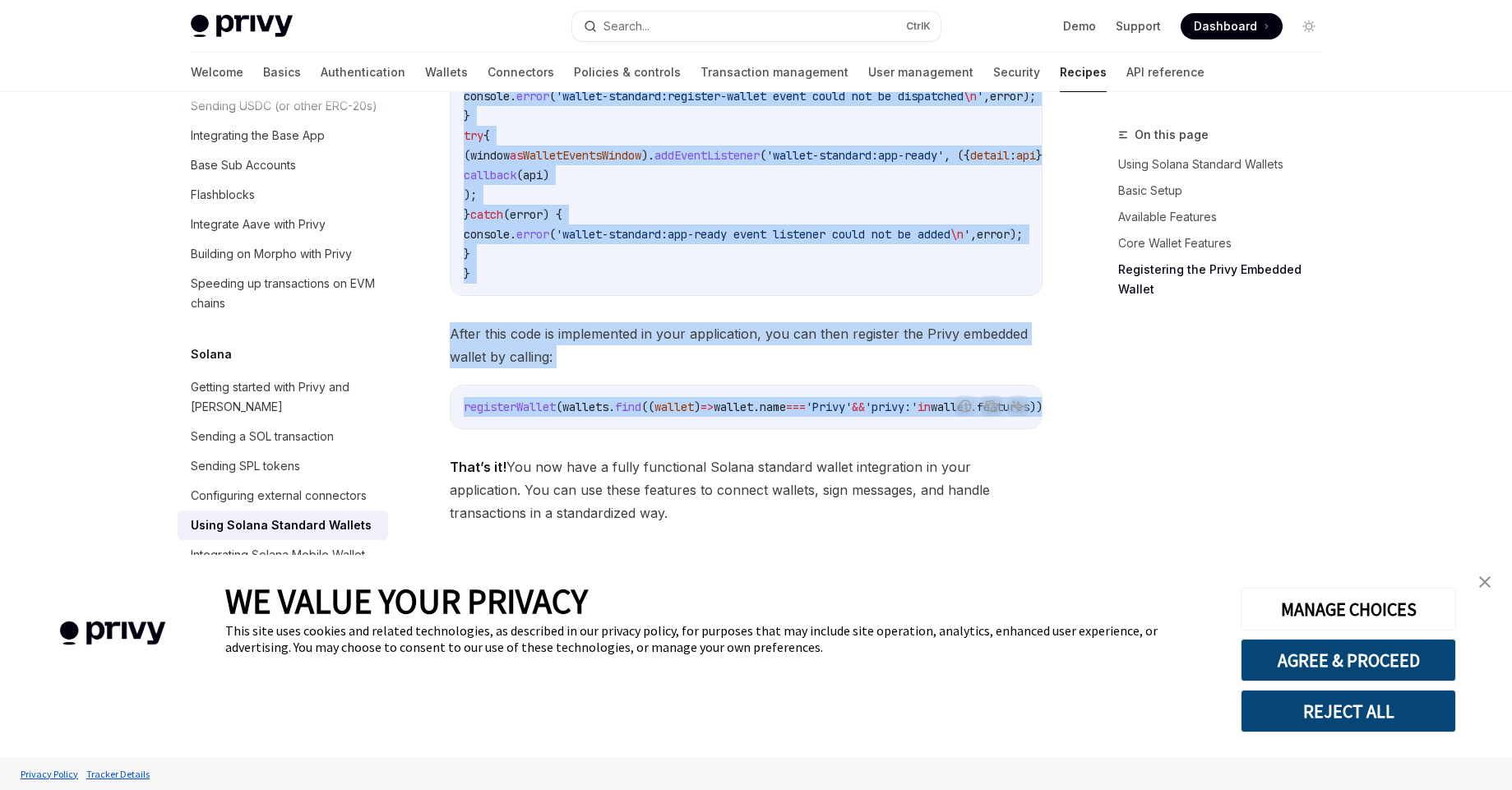
drag, startPoint x: 452, startPoint y: 135, endPoint x: 769, endPoint y: 404, distance: 415.8
copy div "Solana Using Solana Standard Wallets OpenAI Open in ChatGPT A comprehensive gui…"
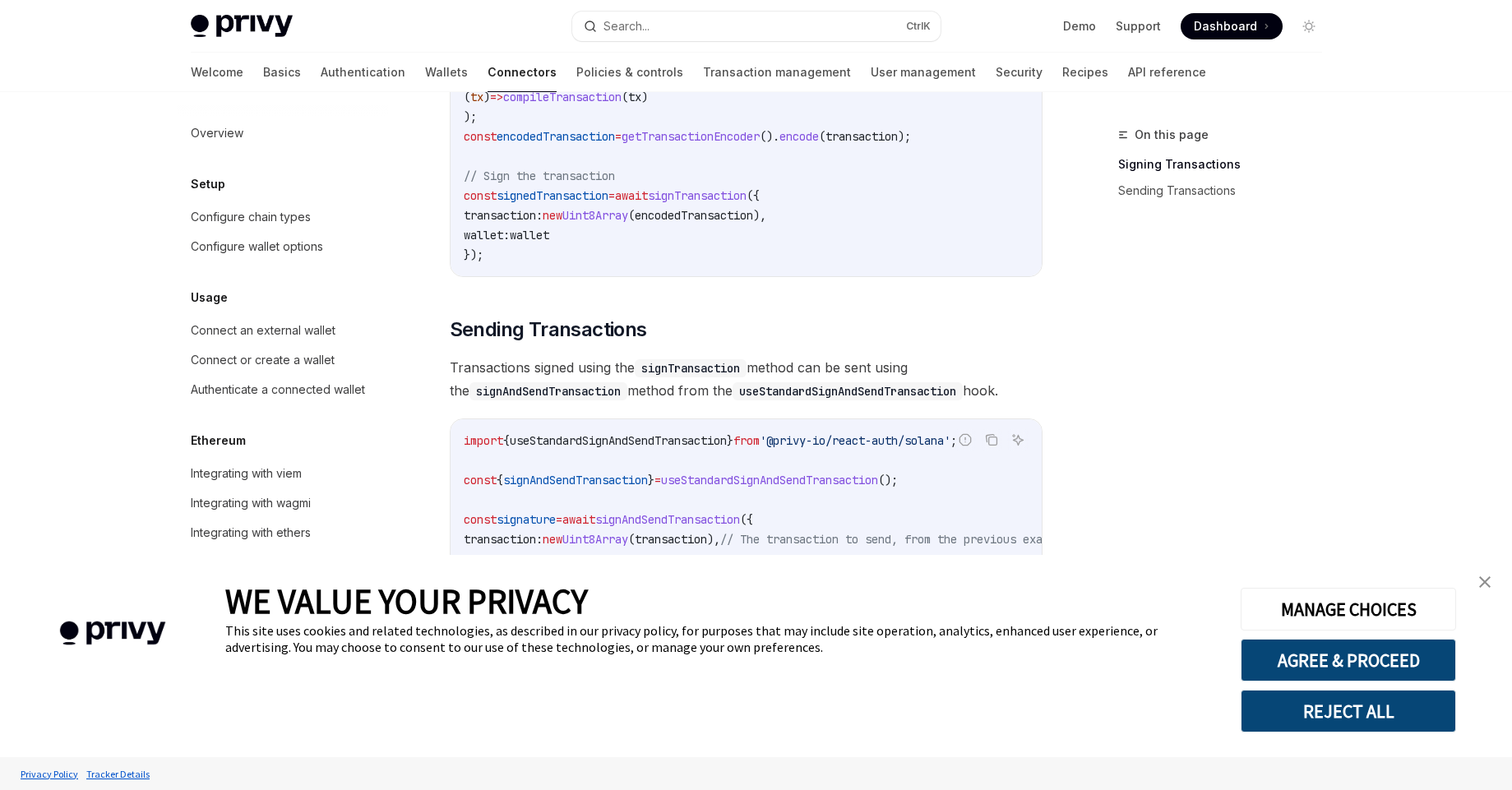
scroll to position [1191, 0]
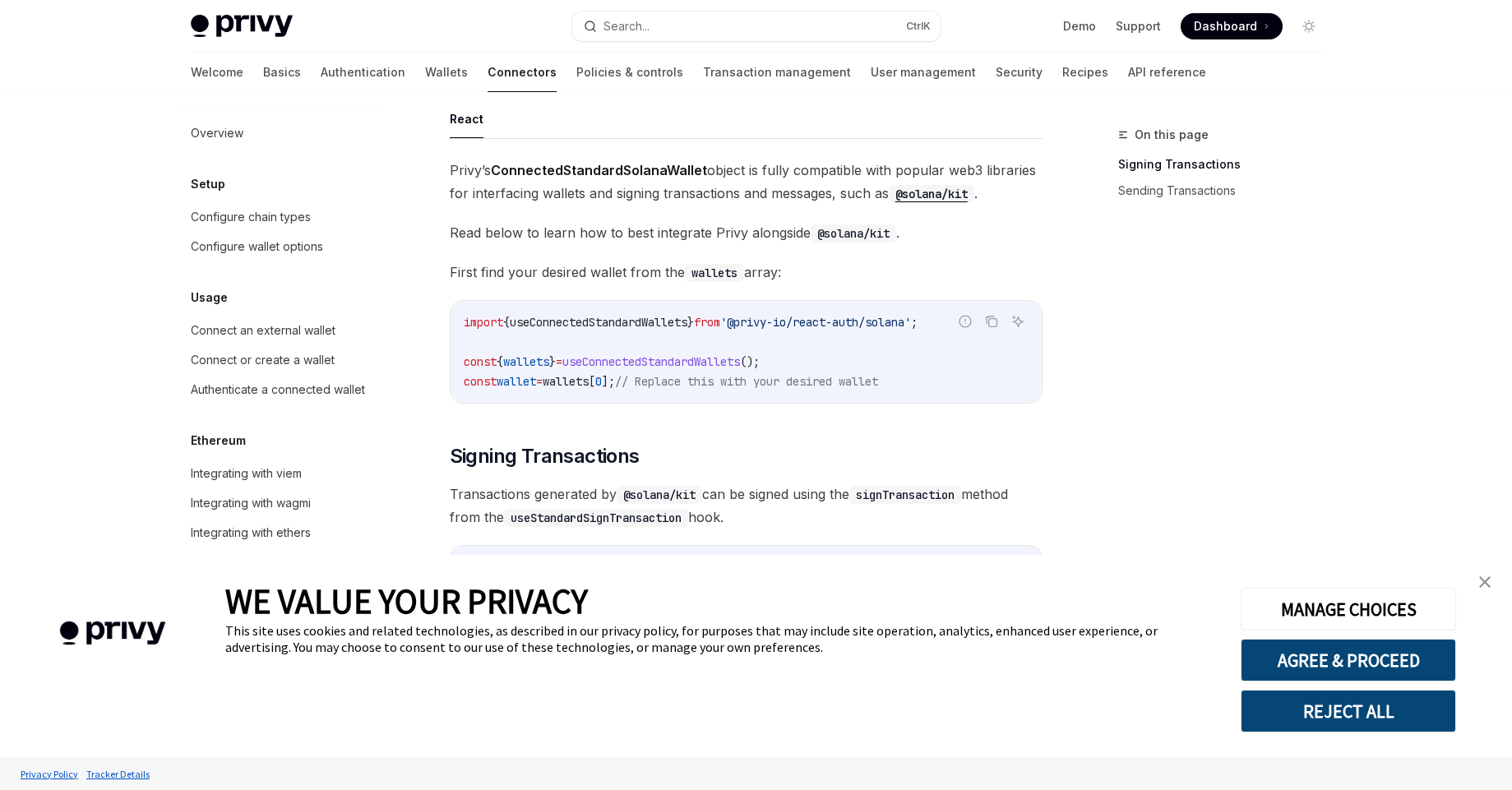
scroll to position [148, 0]
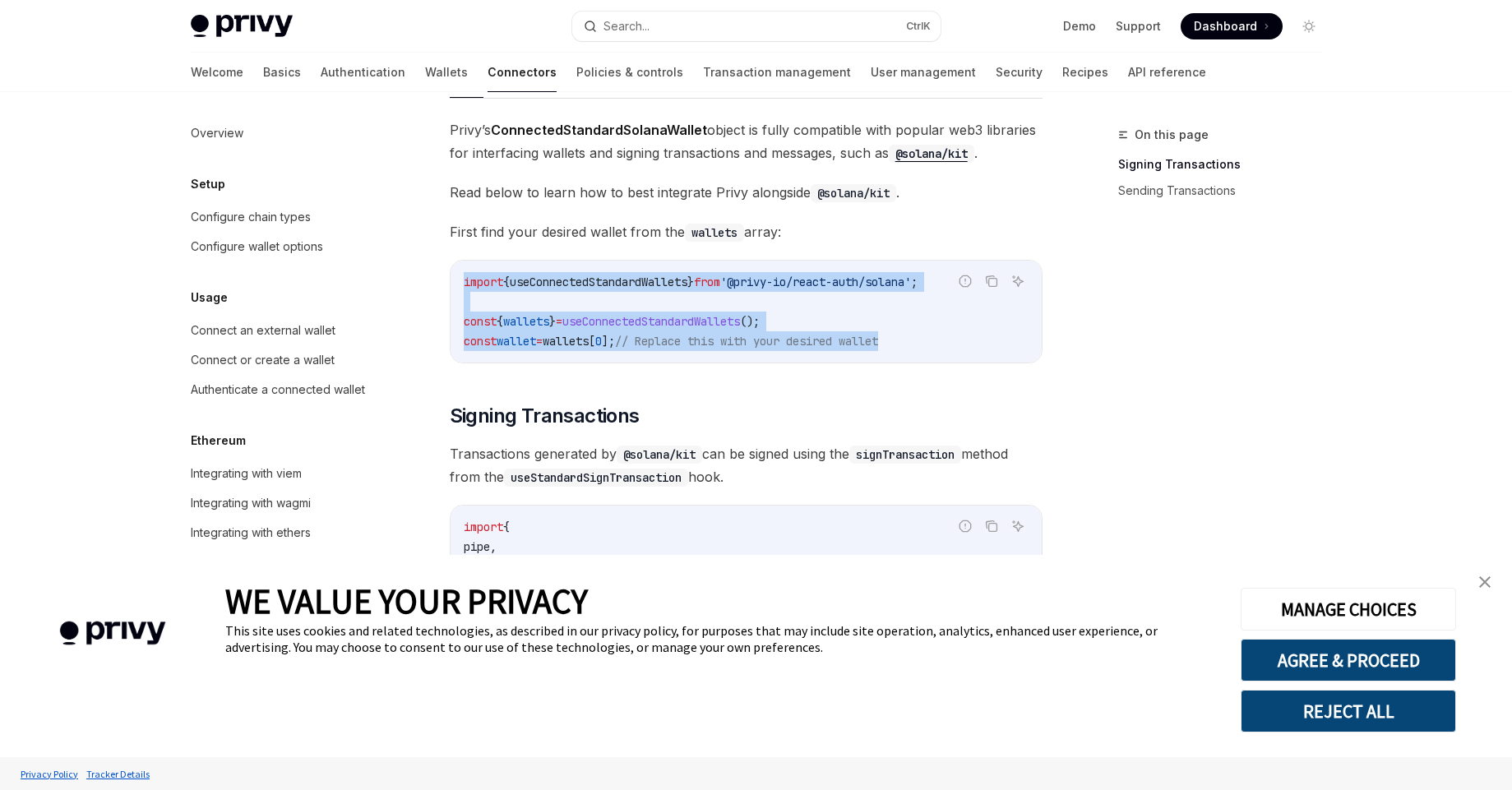
drag, startPoint x: 465, startPoint y: 281, endPoint x: 958, endPoint y: 338, distance: 496.3
click at [958, 338] on code "import { useConnectedStandardWallets } from '@privy-io/react-auth/solana' ; con…" at bounding box center [746, 311] width 565 height 79
copy code "import { useConnectedStandardWallets } from '@privy-io/react-auth/solana' ; con…"
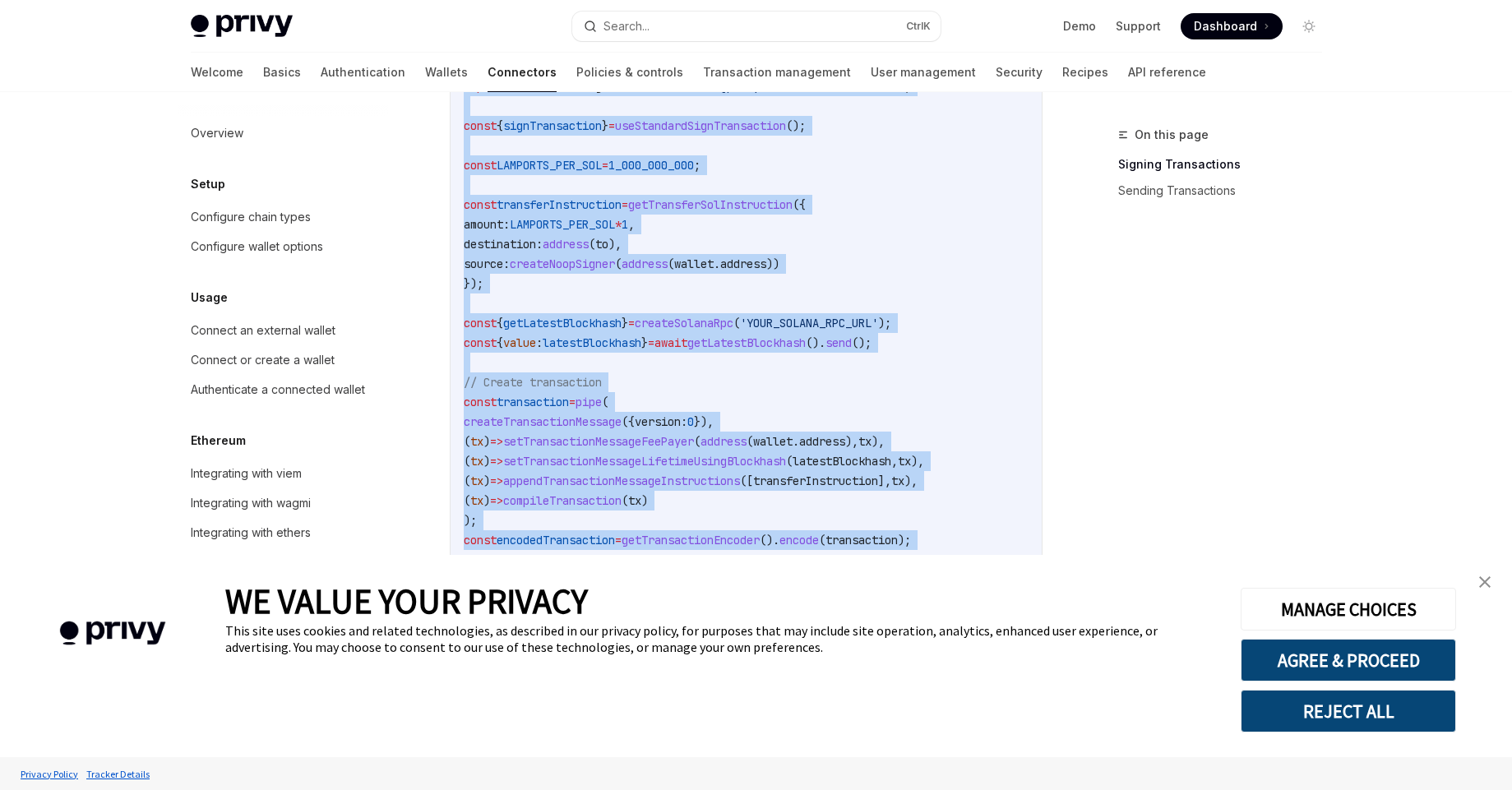
scroll to position [888, 0]
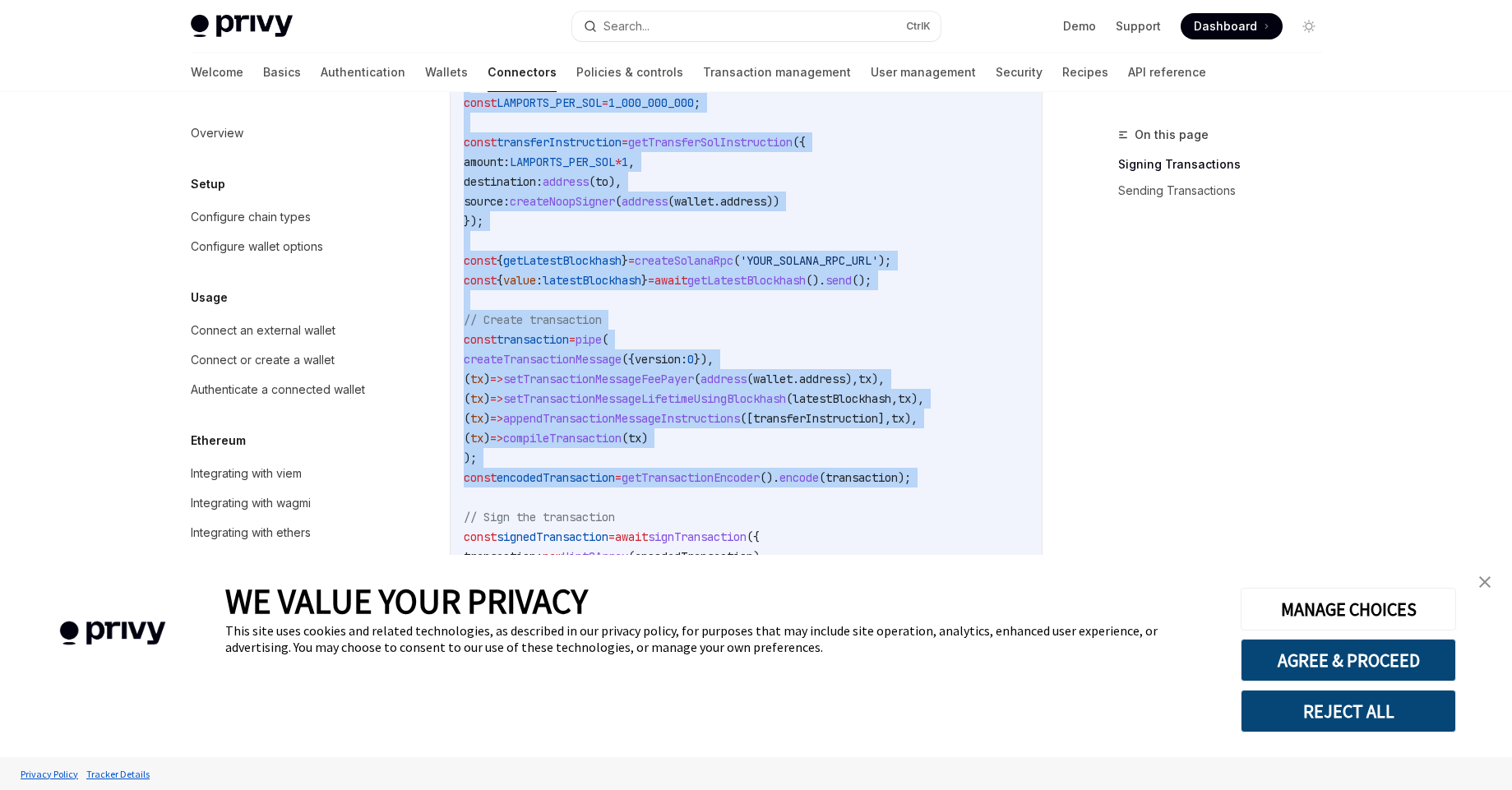
drag, startPoint x: 466, startPoint y: 233, endPoint x: 875, endPoint y: 491, distance: 483.6
click at [875, 491] on code "import { pipe , createTransactionMessage , setTransactionMessageFeePayer , setT…" at bounding box center [746, 191] width 565 height 829
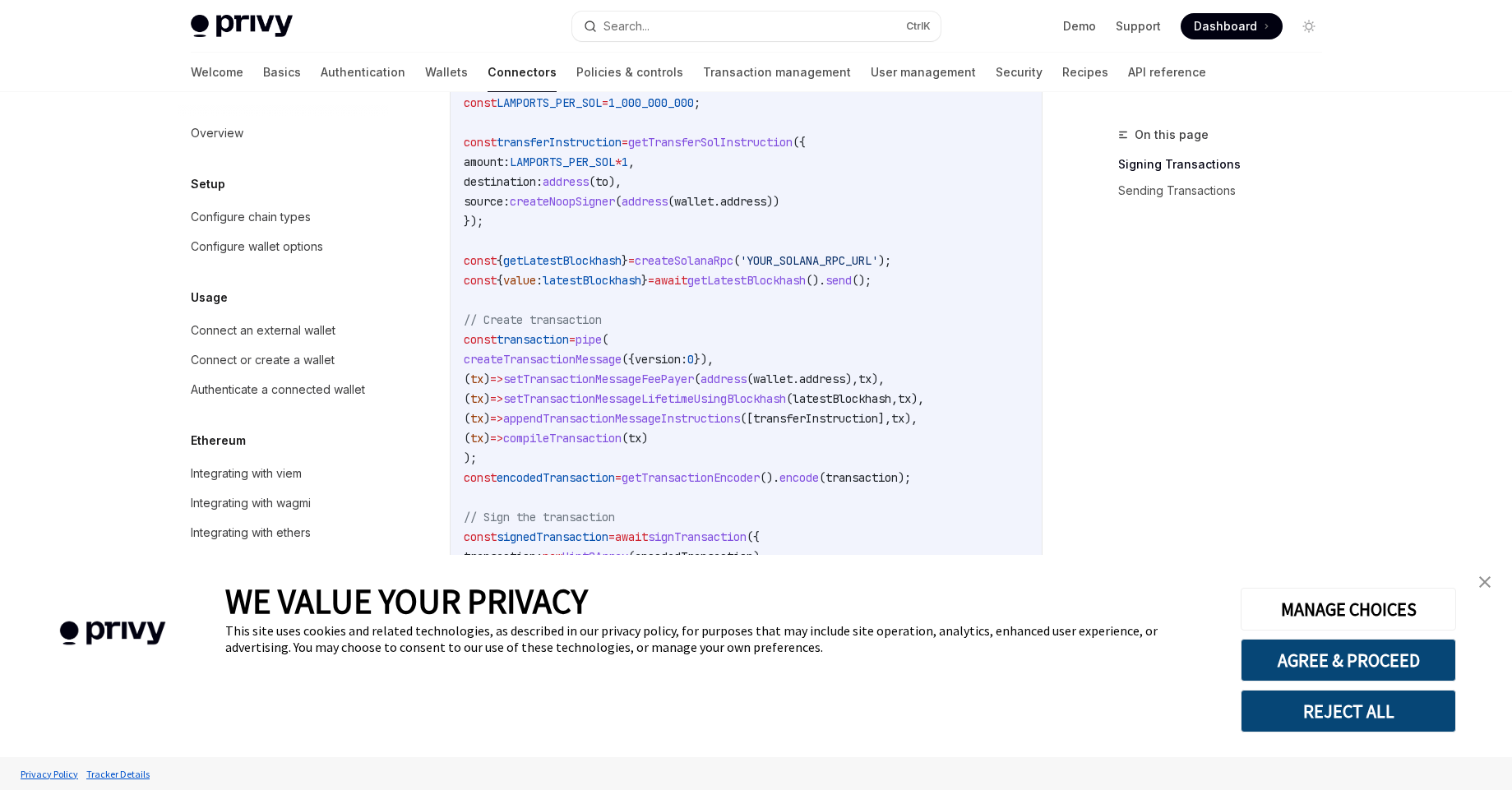
drag, startPoint x: 1504, startPoint y: 588, endPoint x: 1492, endPoint y: 584, distance: 12.6
click at [1502, 588] on div "WE VALUE YOUR PRIVACY This site uses cookies and related technologies, as descr…" at bounding box center [756, 657] width 1512 height 202
click at [1491, 583] on link "close banner" at bounding box center [1485, 582] width 33 height 33
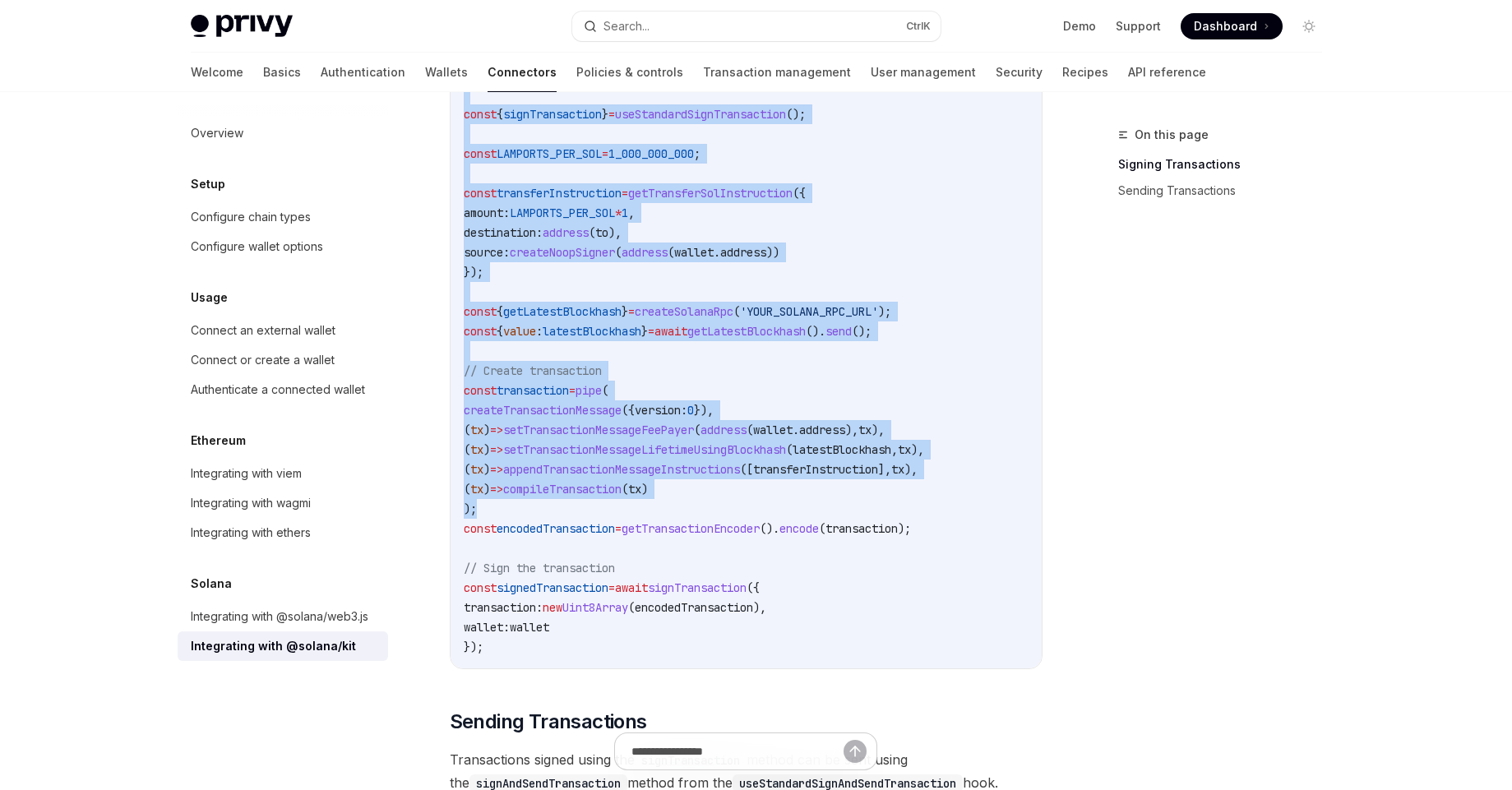
scroll to position [895, 0]
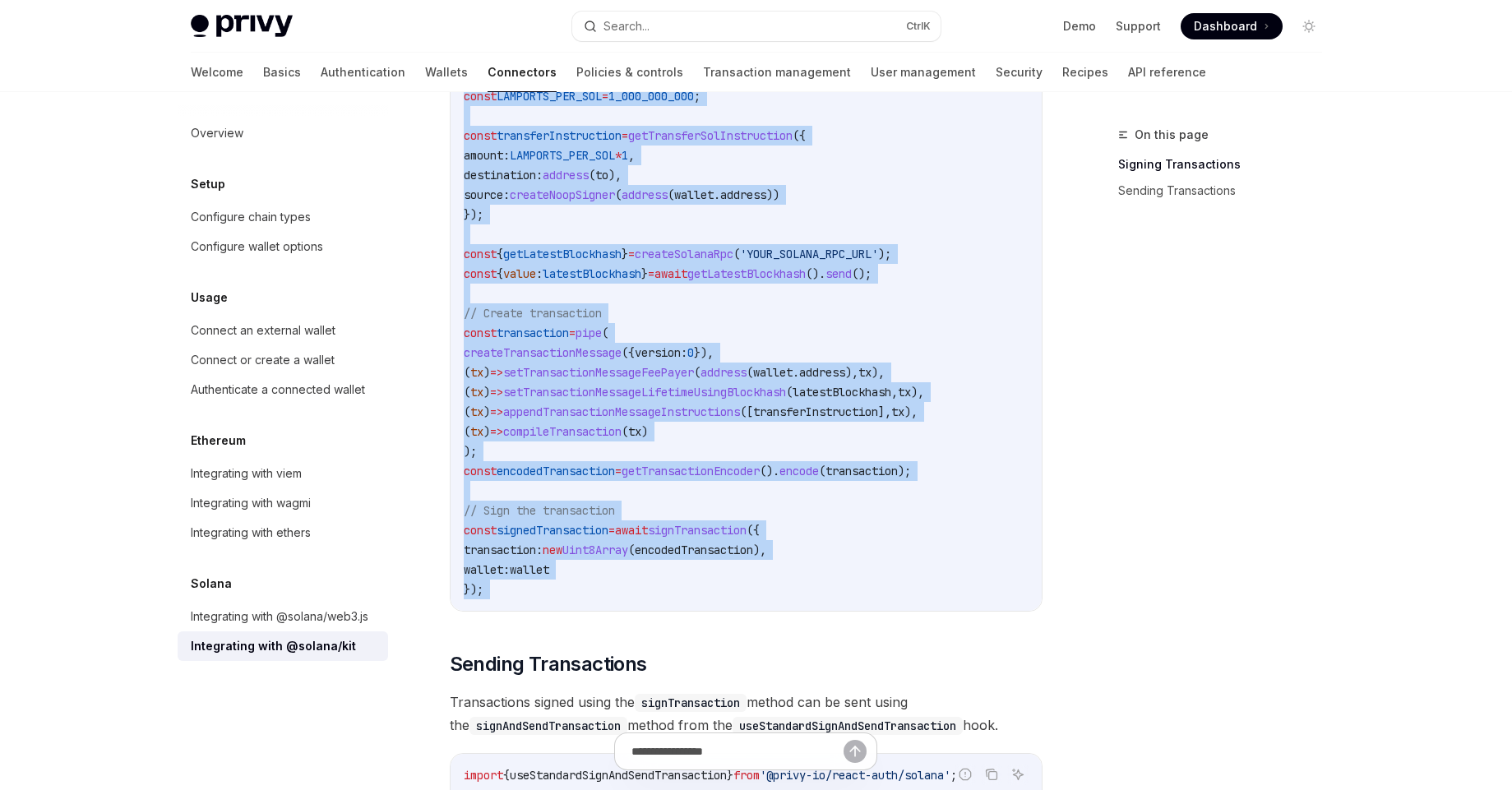
drag, startPoint x: 465, startPoint y: 222, endPoint x: 658, endPoint y: 417, distance: 274.4
click at [732, 615] on div "Privy’s ConnectedStandardSolanaWallet object is fully compatible with popular w…" at bounding box center [746, 167] width 593 height 1590
copy div "import { pipe , createTransactionMessage , setTransactionMessageFeePayer , setT…"
click at [582, 224] on code "import { pipe , createTransactionMessage , setTransactionMessageFeePayer , setT…" at bounding box center [746, 184] width 565 height 829
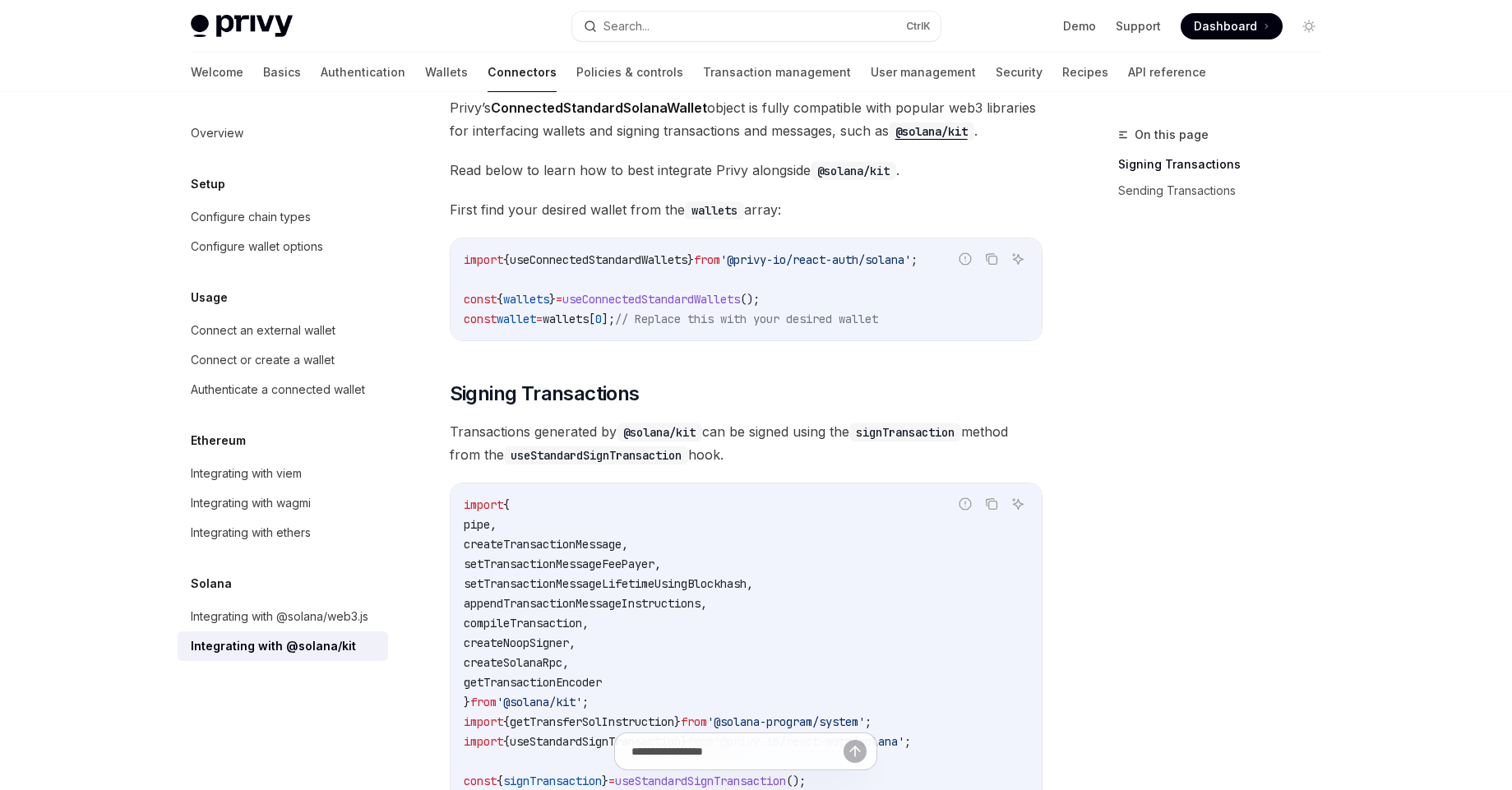
scroll to position [444, 0]
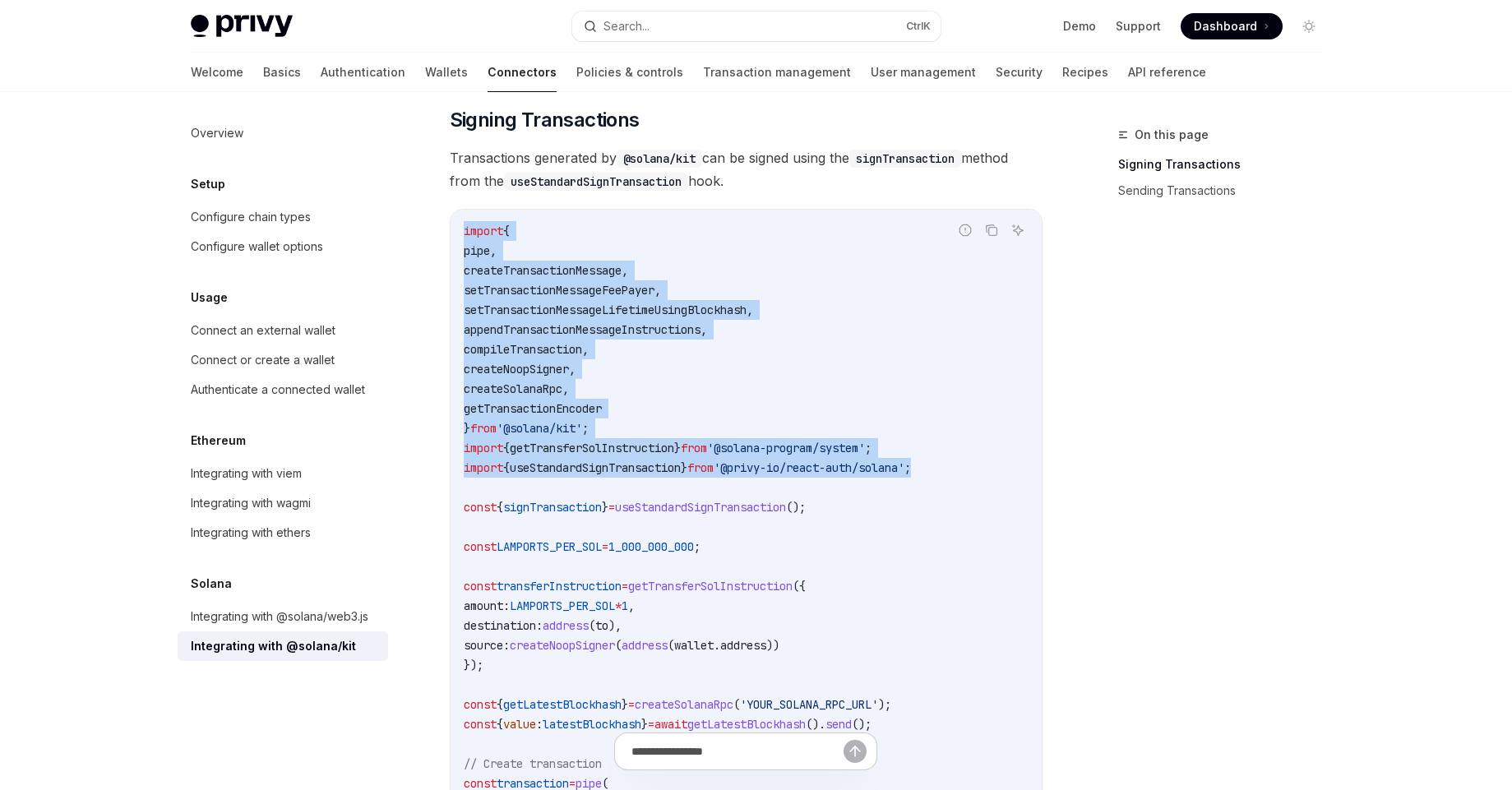
drag, startPoint x: 461, startPoint y: 219, endPoint x: 961, endPoint y: 462, distance: 555.9
click at [961, 462] on div "import { pipe , createTransactionMessage , setTransactionMessageFeePayer , setT…" at bounding box center [746, 636] width 591 height 852
copy code "import { pipe , createTransactionMessage , setTransactionMessageFeePayer , setT…"
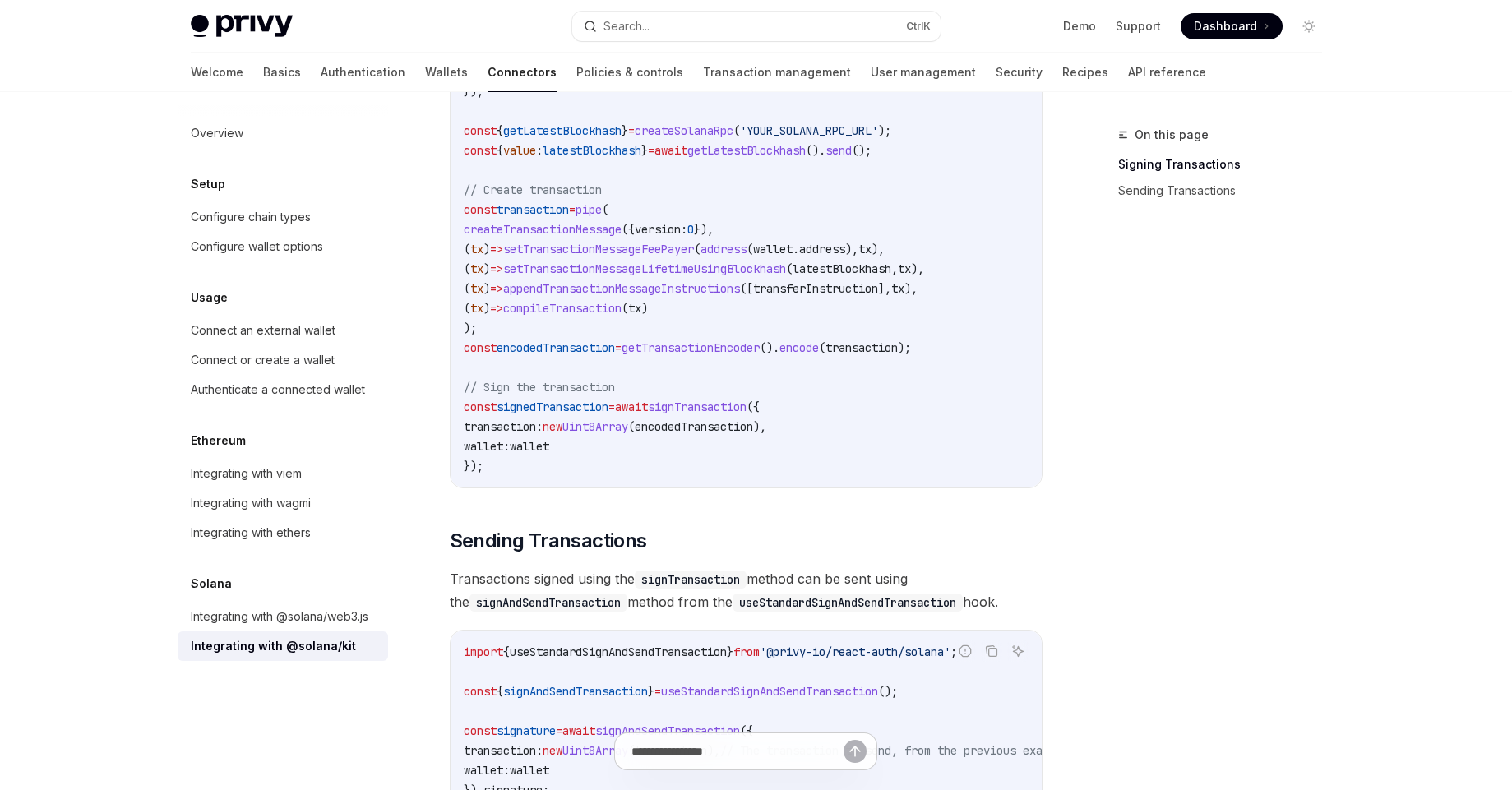
scroll to position [1036, 0]
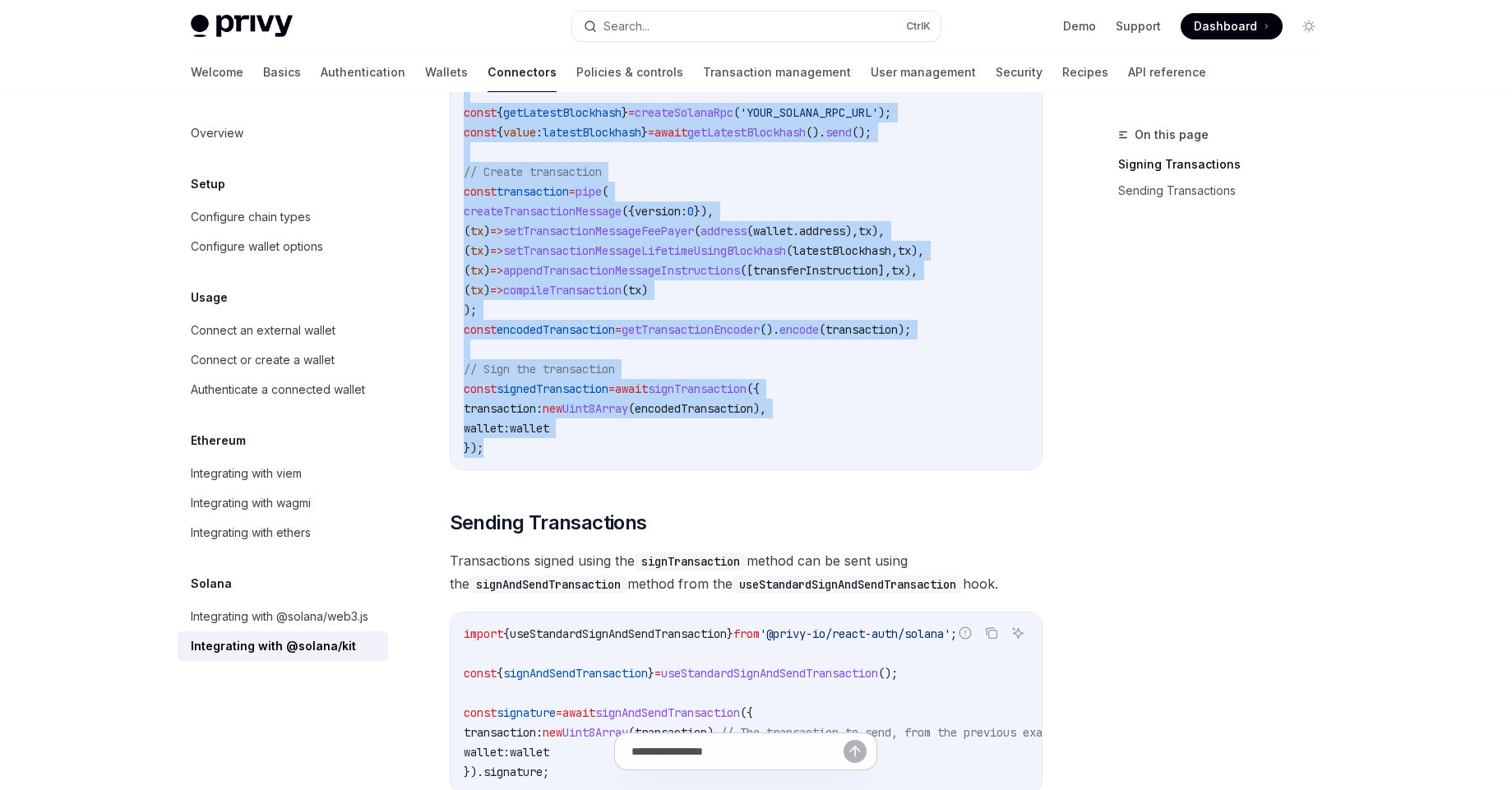
drag, startPoint x: 466, startPoint y: 204, endPoint x: 748, endPoint y: 455, distance: 377.5
click at [751, 455] on code "import { pipe , createTransactionMessage , setTransactionMessageFeePayer , setT…" at bounding box center [746, 44] width 565 height 829
copy code "const { signTransaction } = useStandardSignTransaction (); const LAMPORTS_PER_S…"
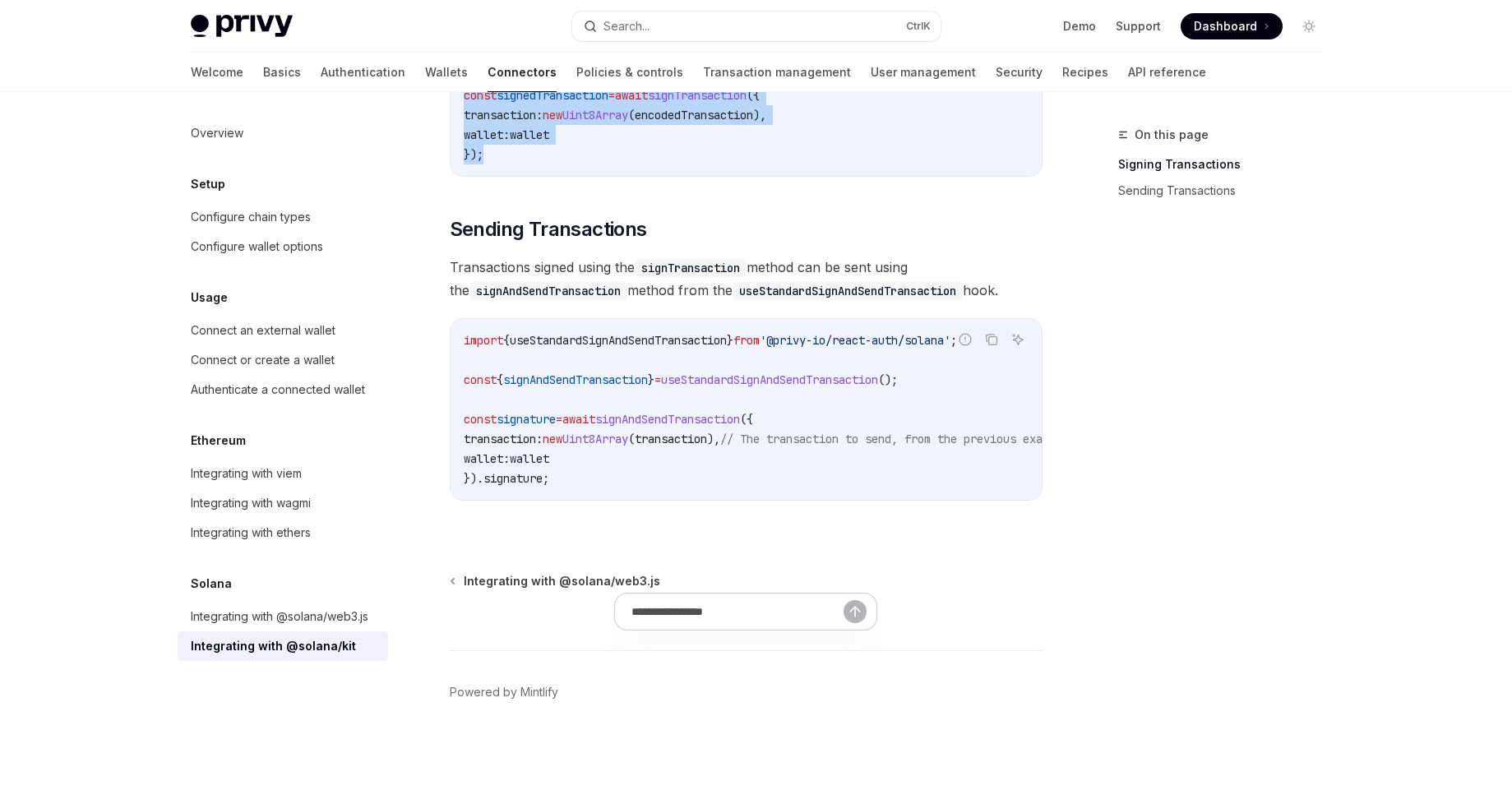
scroll to position [1332, 0]
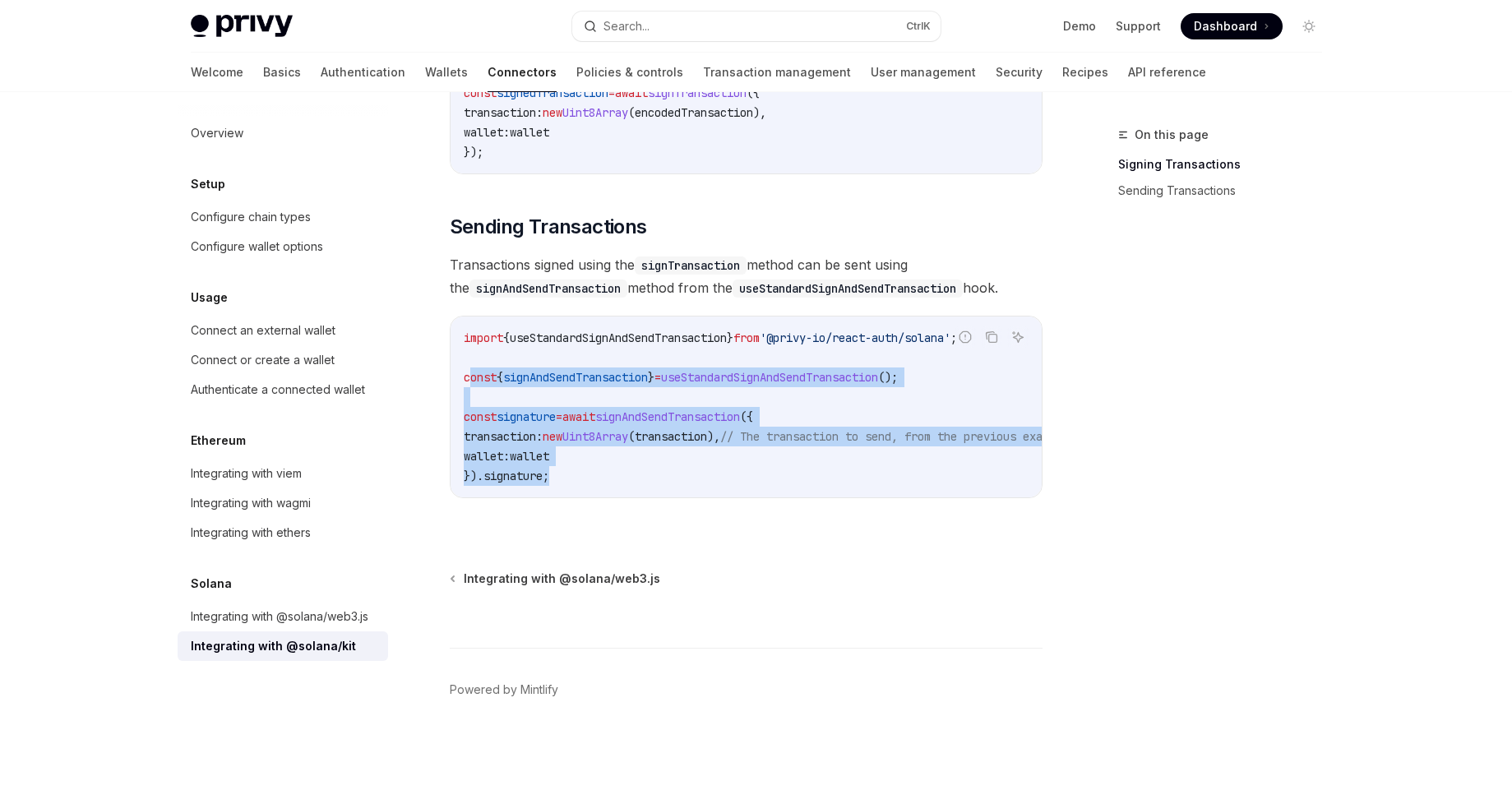
drag, startPoint x: 468, startPoint y: 376, endPoint x: 586, endPoint y: 474, distance: 153.4
click at [591, 476] on code "import { useStandardSignAndSendTransaction } from '@privy-io/react-auth/solana'…" at bounding box center [785, 407] width 644 height 158
copy code "onst { signAndSendTransaction } = useStandardSignAndSendTransaction (); const s…"
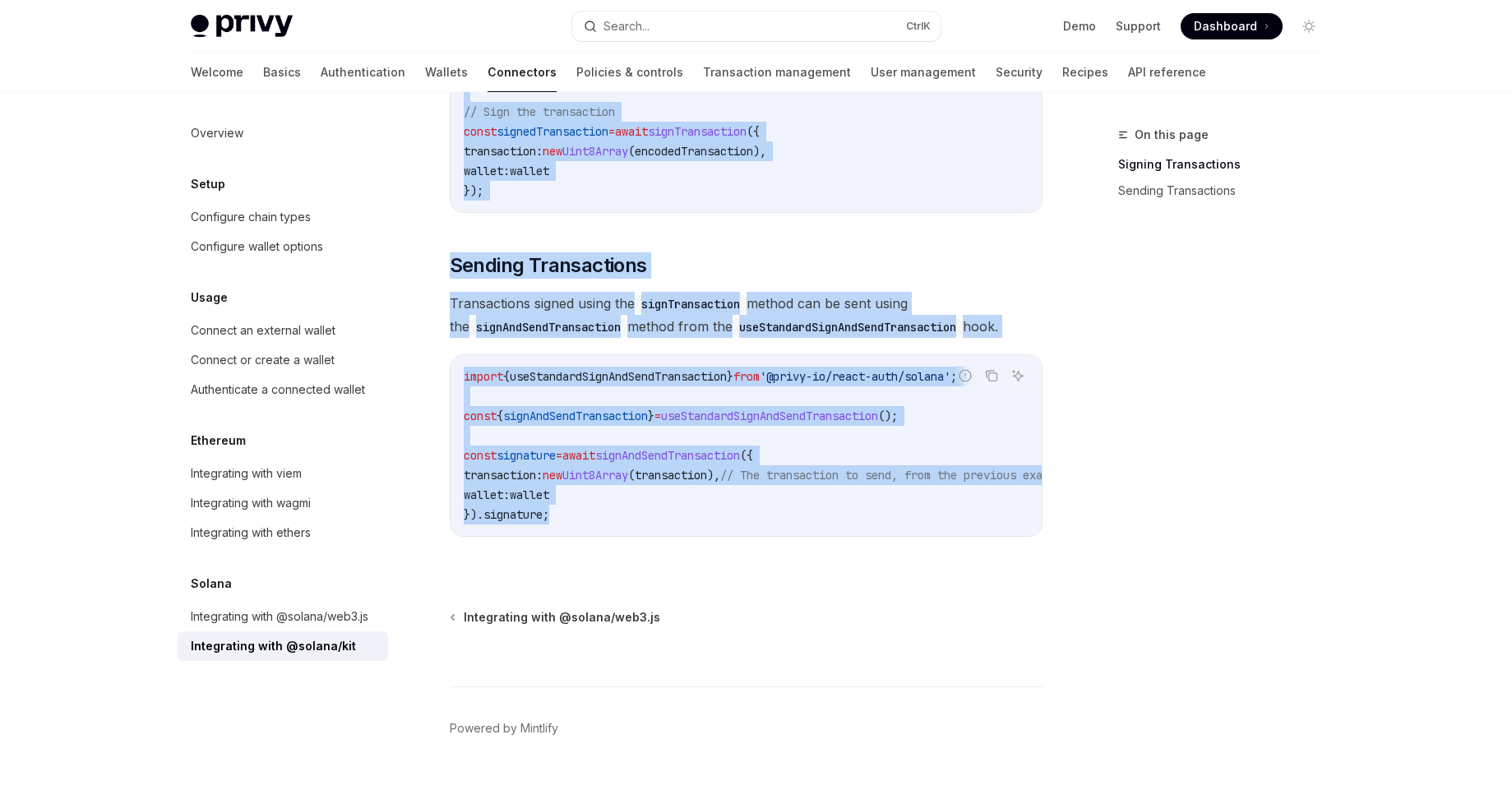
scroll to position [1191, 0]
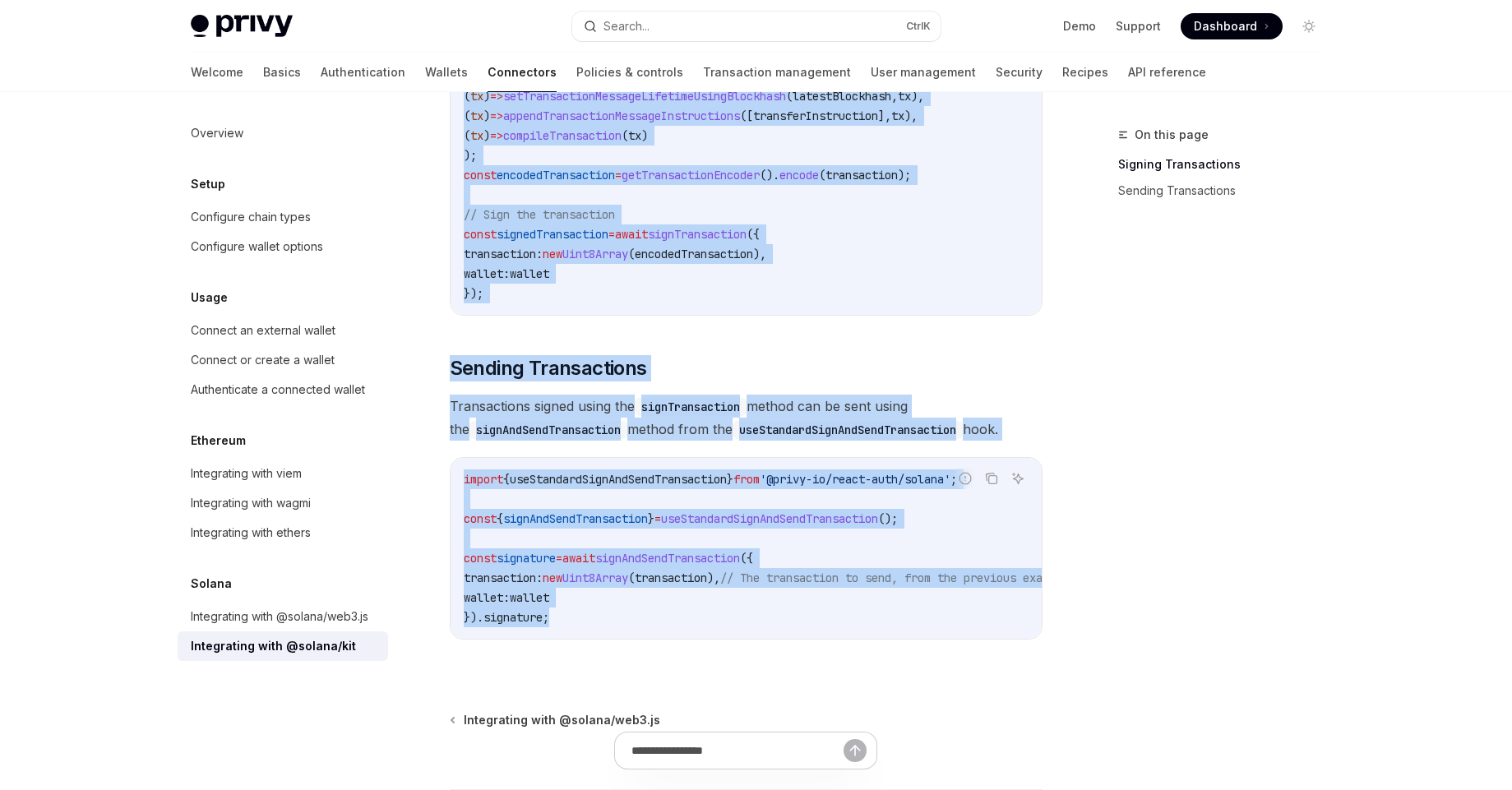
drag, startPoint x: 452, startPoint y: 135, endPoint x: 712, endPoint y: 551, distance: 490.6
copy div "Solana Integrating with @solana/kit OpenAI Open in ChatGPT OpenAI Open in ChatG…"
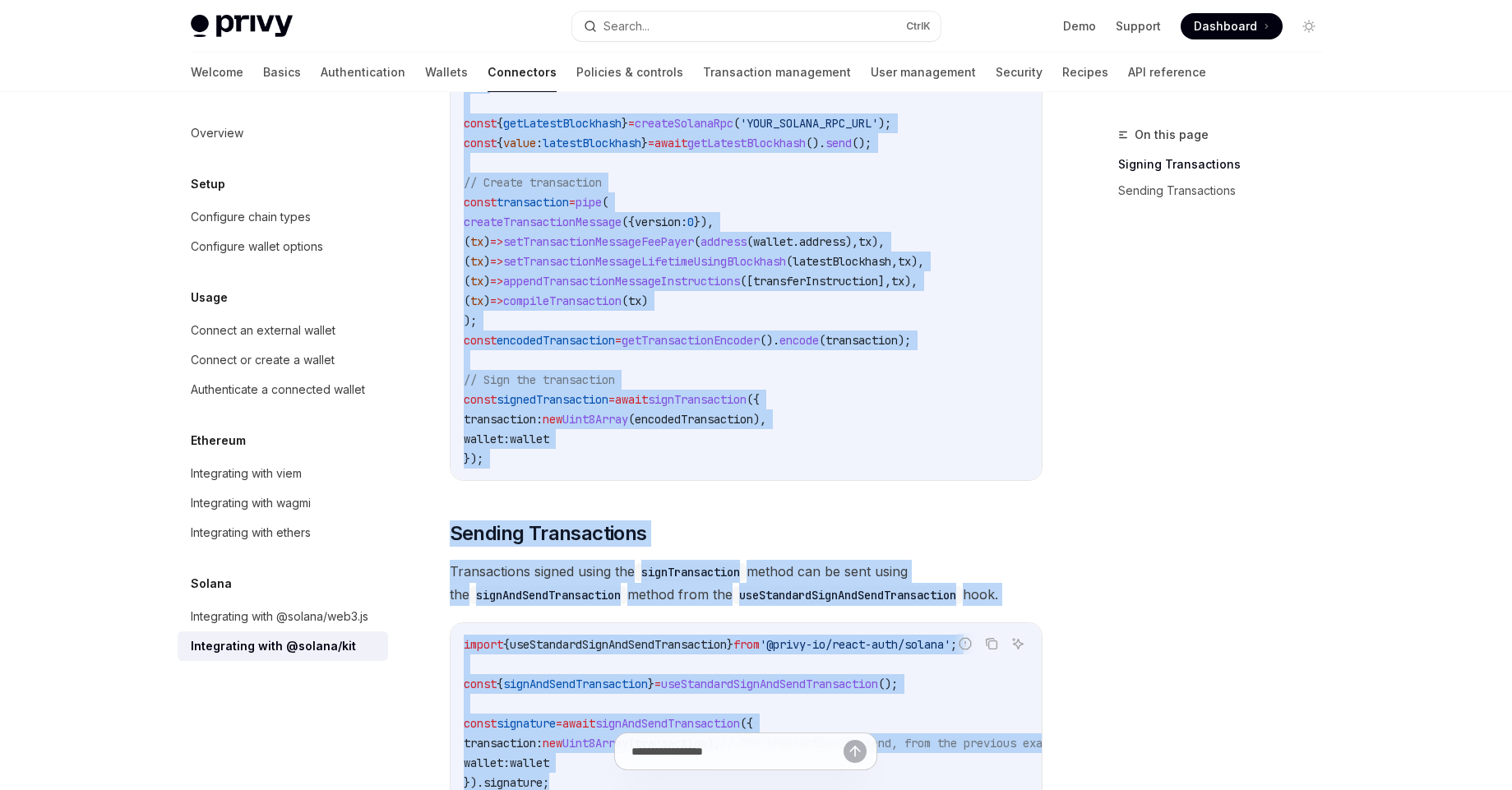
scroll to position [1043, 0]
